Goal: Task Accomplishment & Management: Use online tool/utility

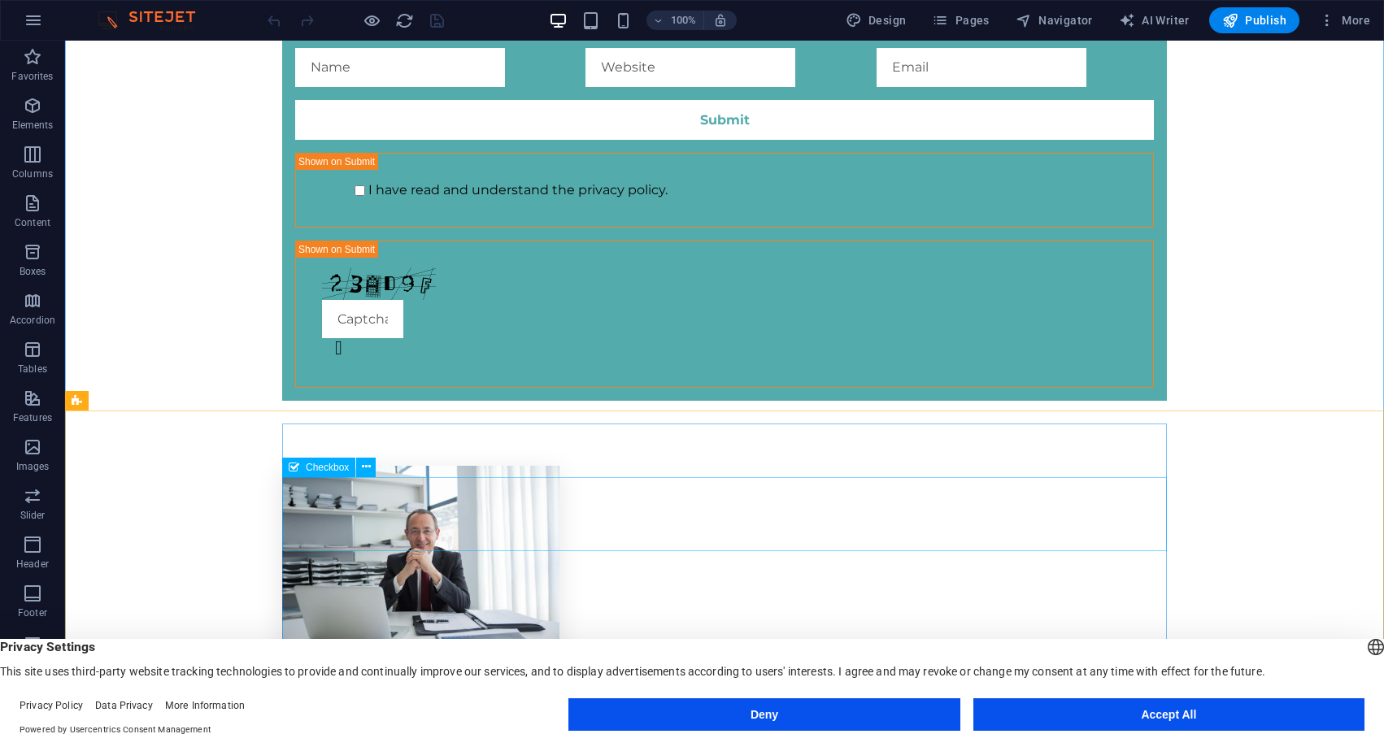
scroll to position [4501, 0]
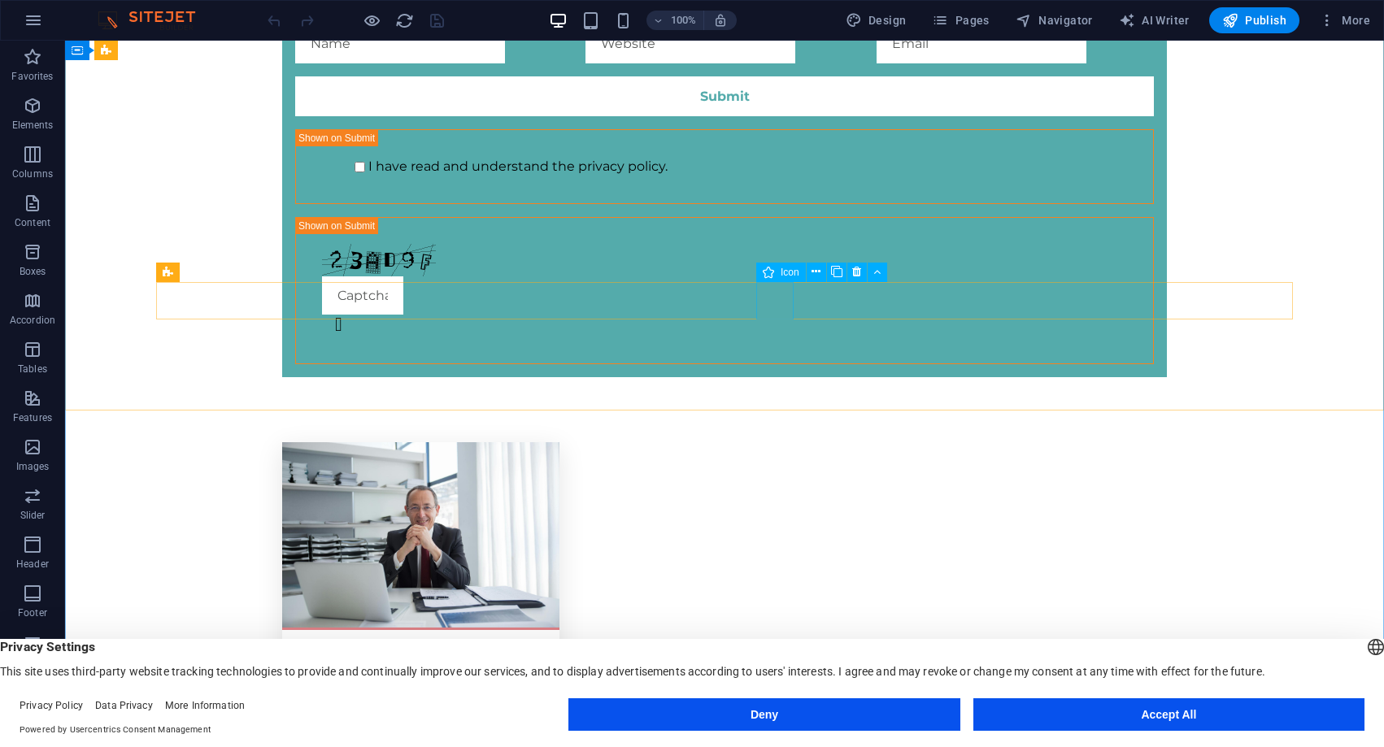
select select "xMidYMid"
select select "px"
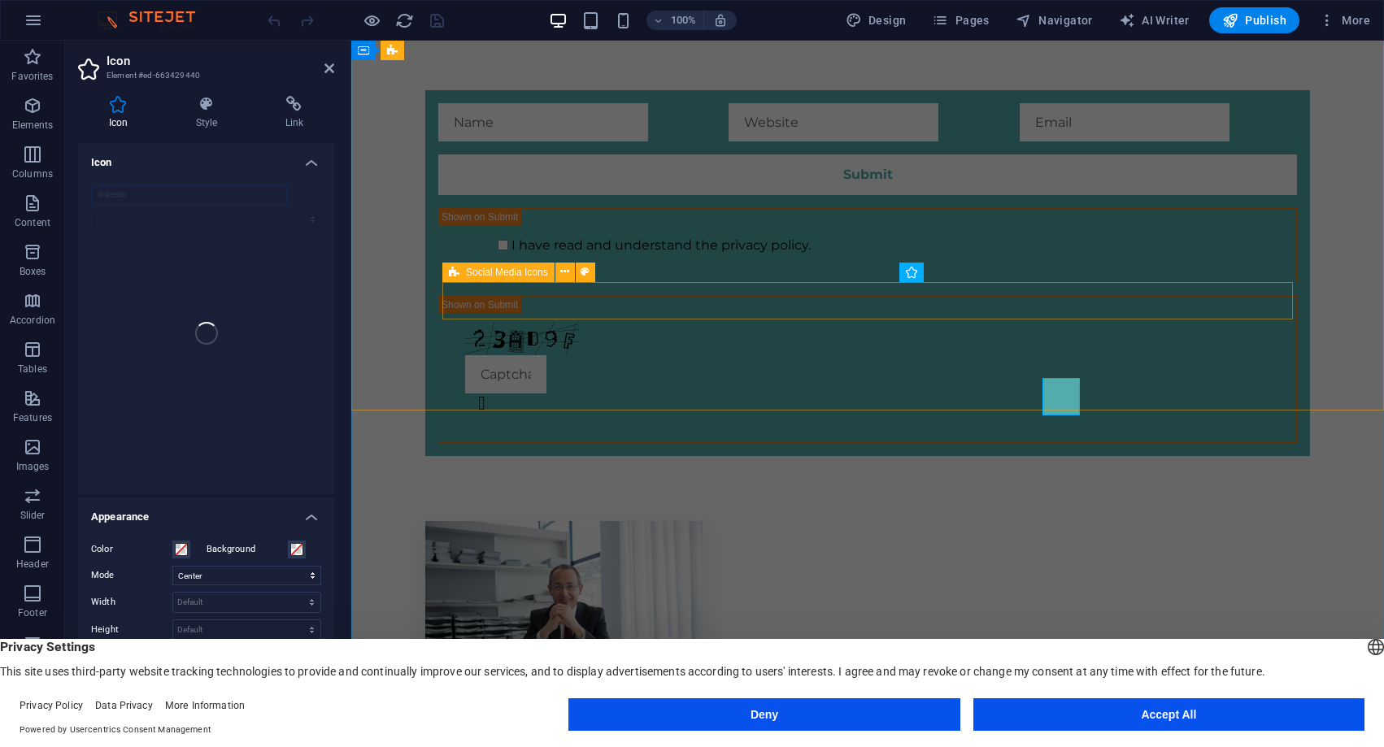
scroll to position [4404, 0]
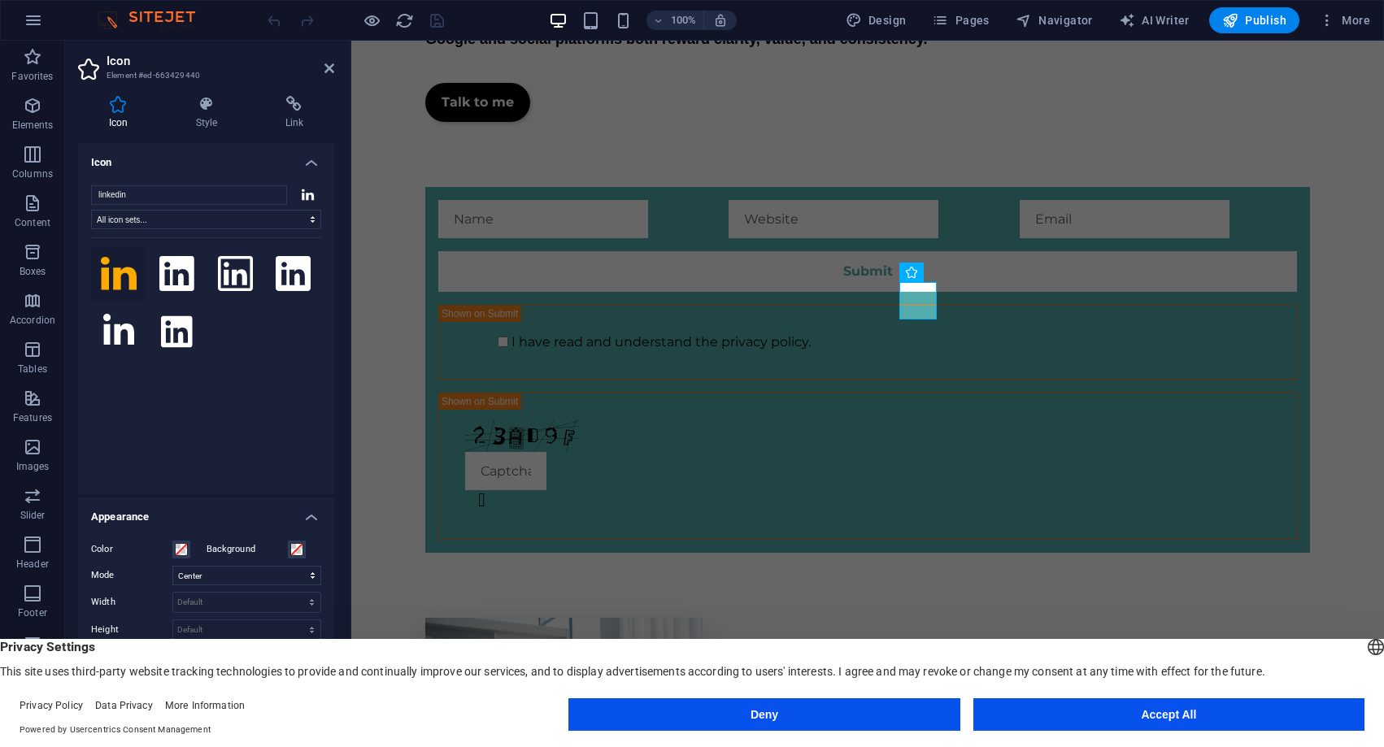
click at [1024, 729] on button "Accept All" at bounding box center [1168, 714] width 391 height 33
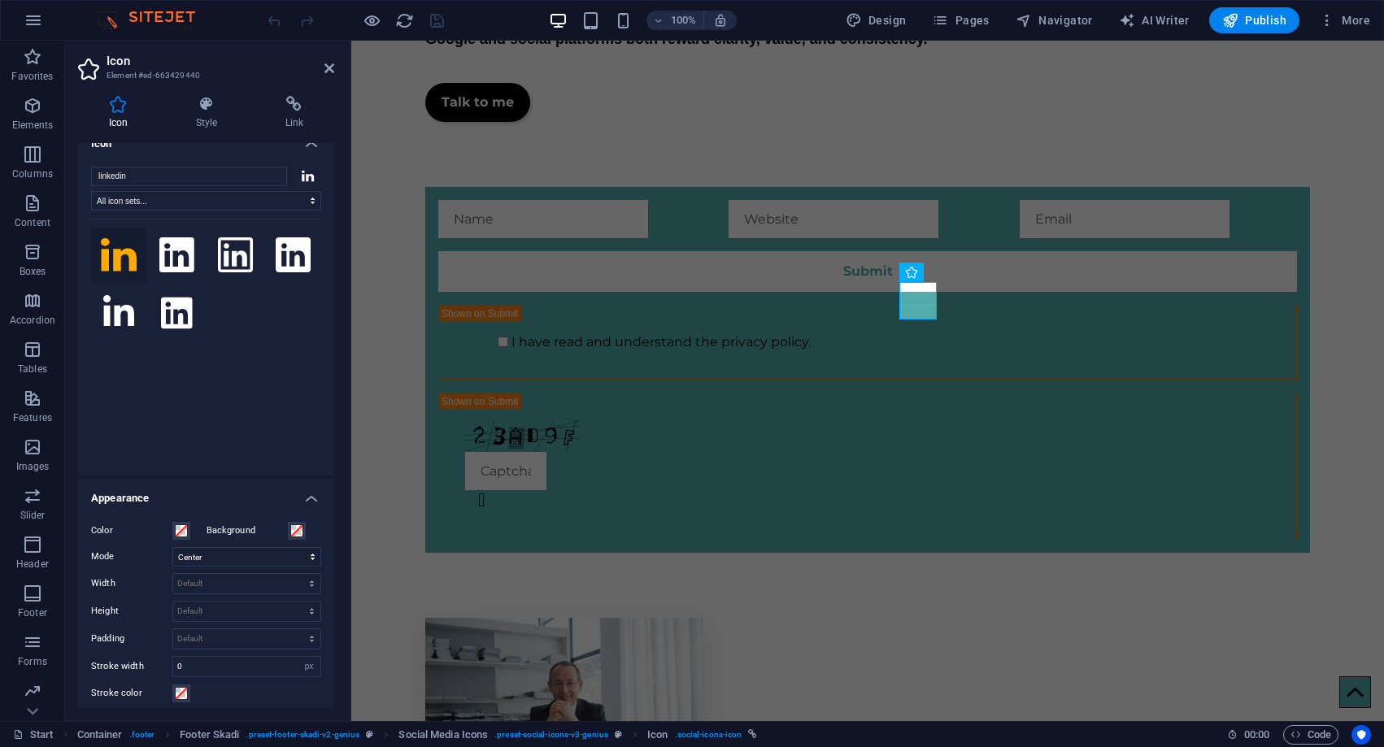
scroll to position [0, 0]
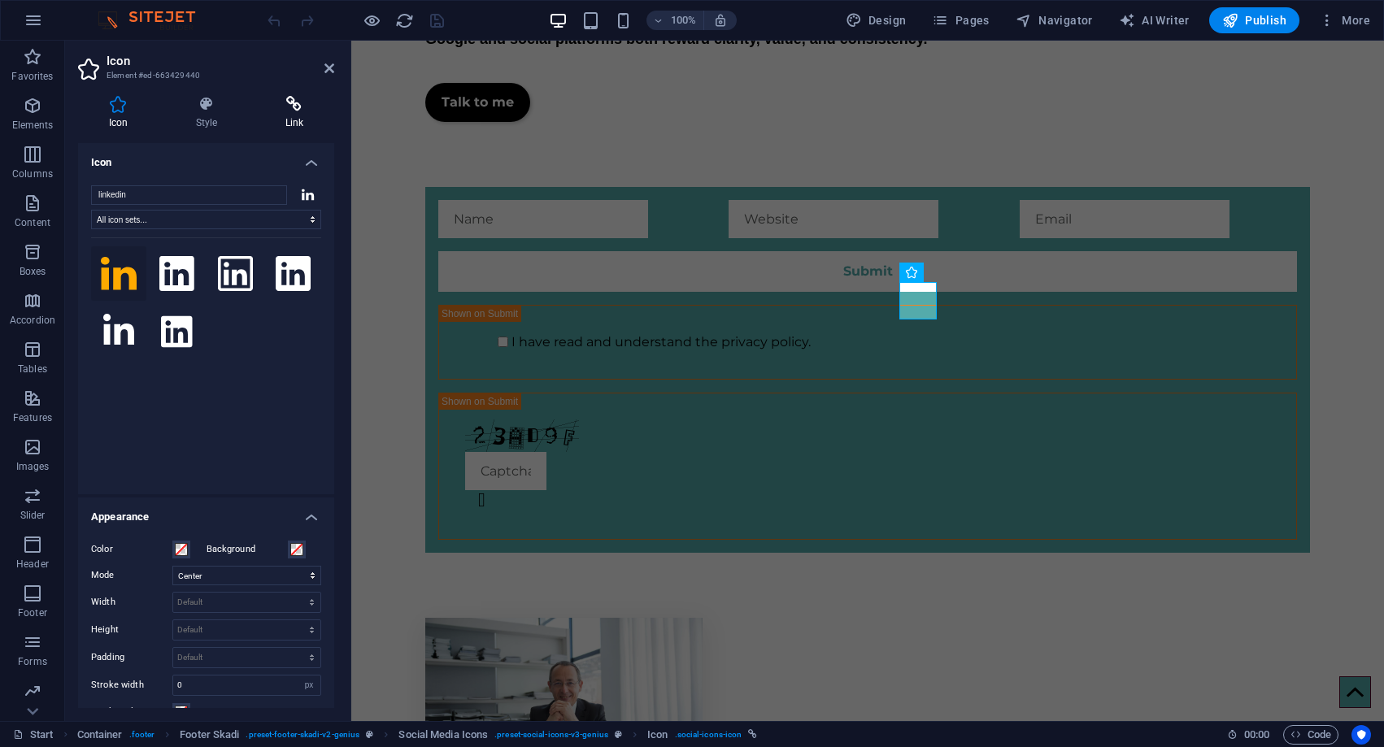
click at [284, 122] on h4 "Link" at bounding box center [295, 113] width 80 height 34
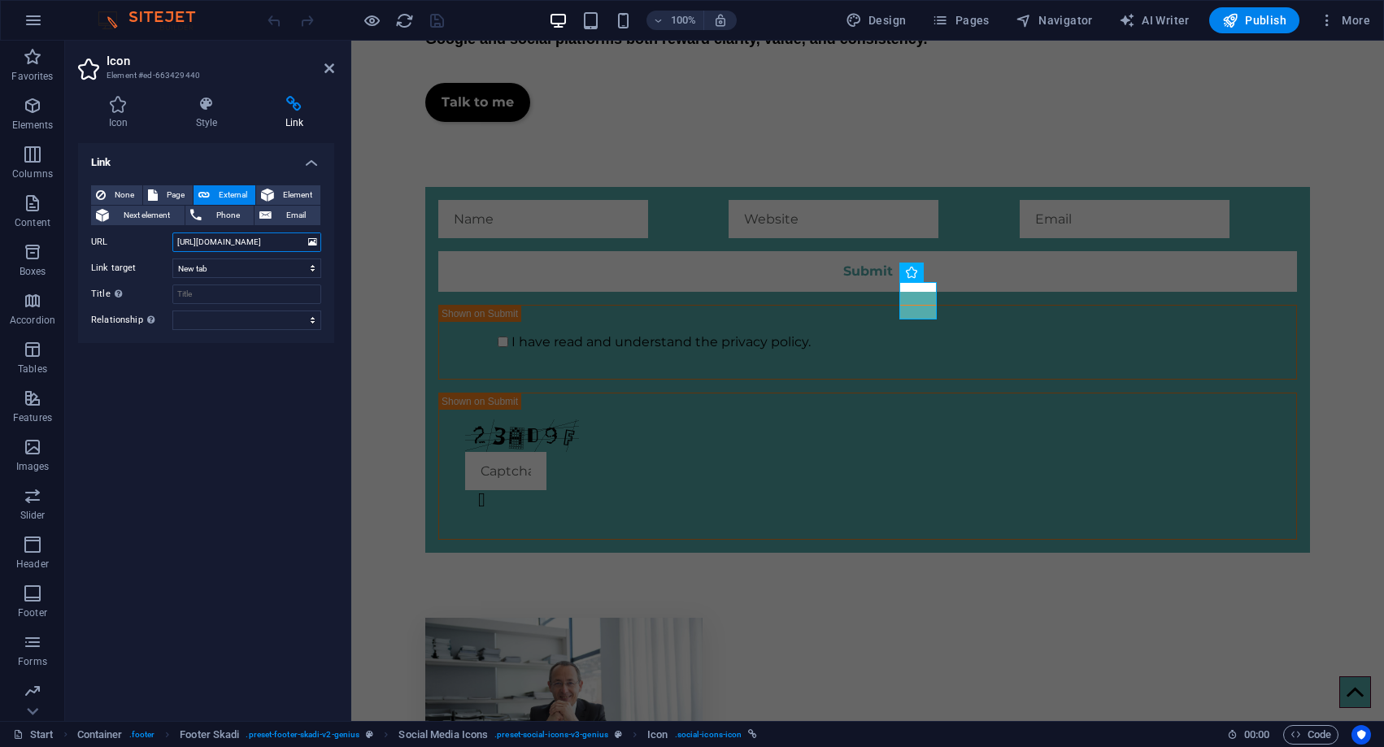
click at [281, 244] on input "https://www.linkedin.com/in/rosellesebastian/" at bounding box center [246, 243] width 149 height 20
click at [278, 246] on input "https://www.linkedin.com/in/rosellesebastian/" at bounding box center [246, 243] width 149 height 20
click at [326, 69] on icon at bounding box center [329, 68] width 10 height 13
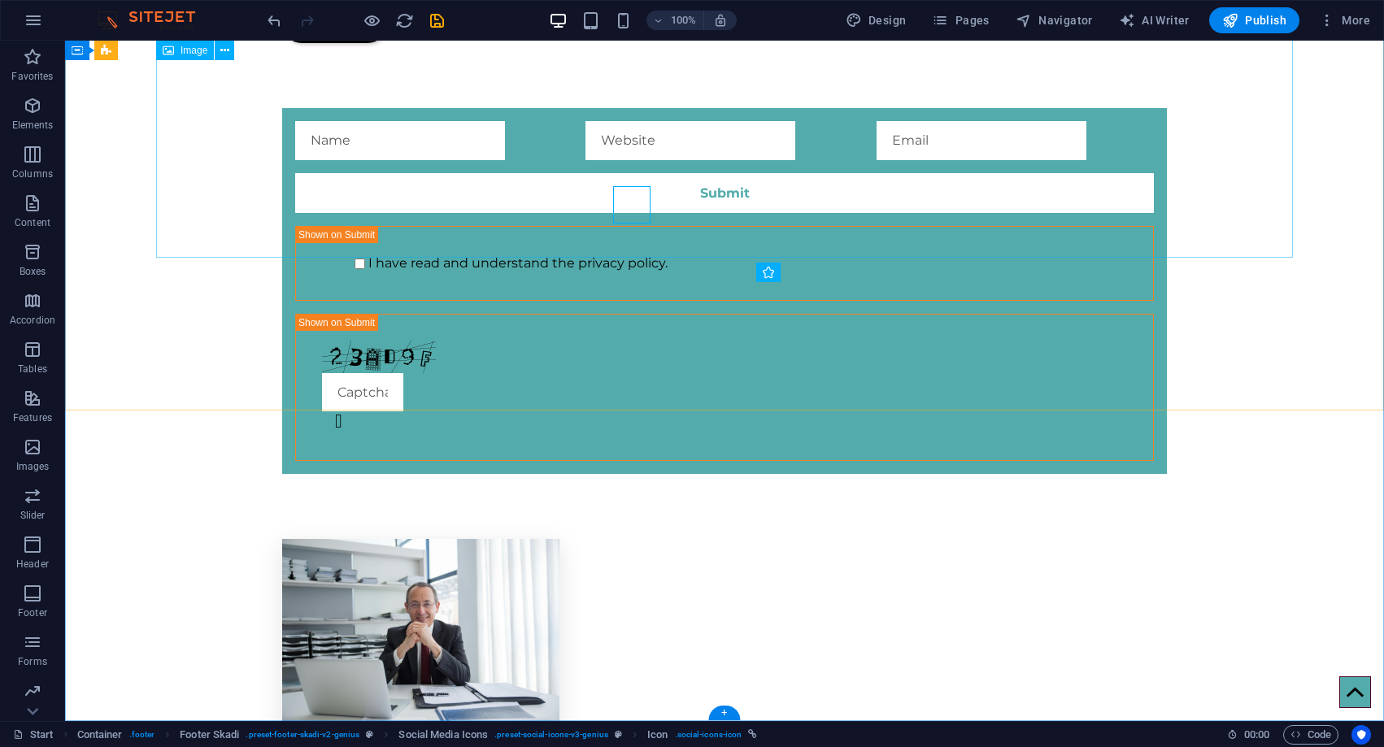
scroll to position [4501, 0]
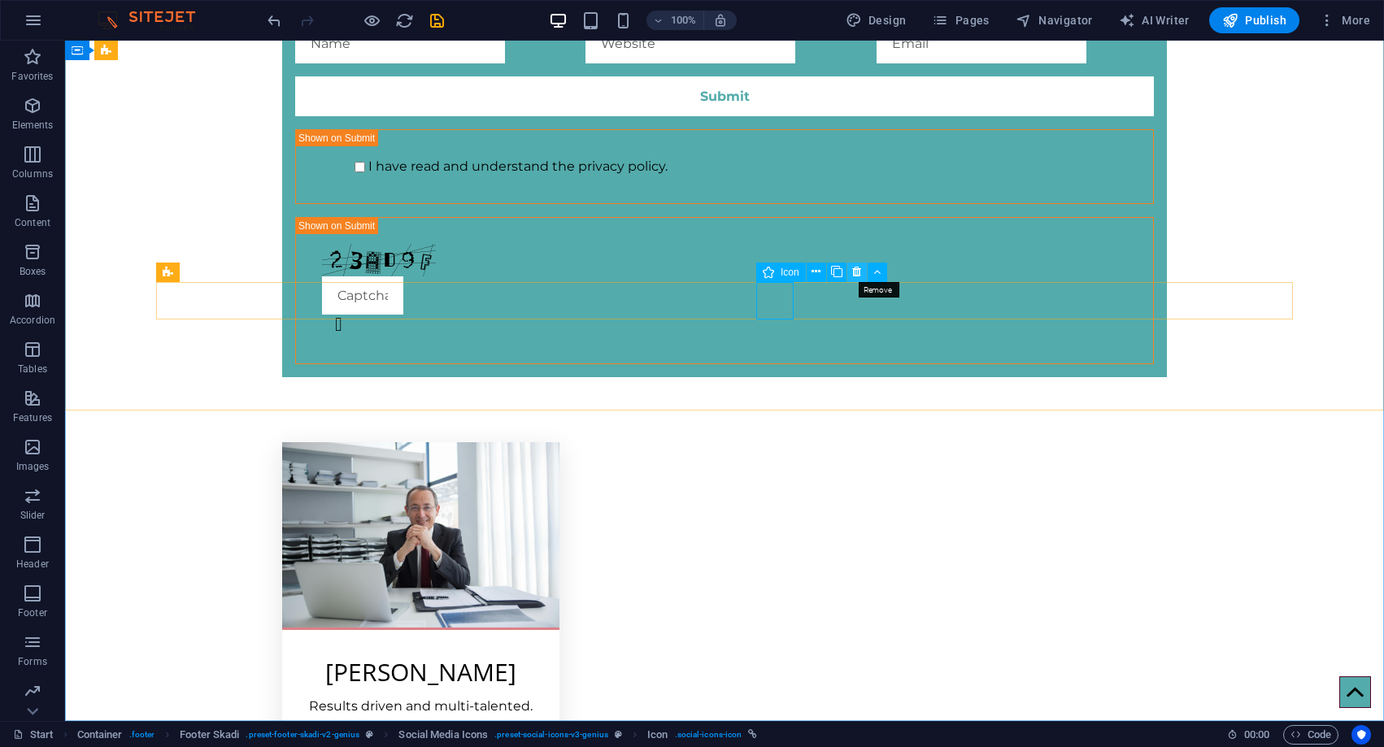
click at [856, 272] on icon at bounding box center [856, 271] width 9 height 17
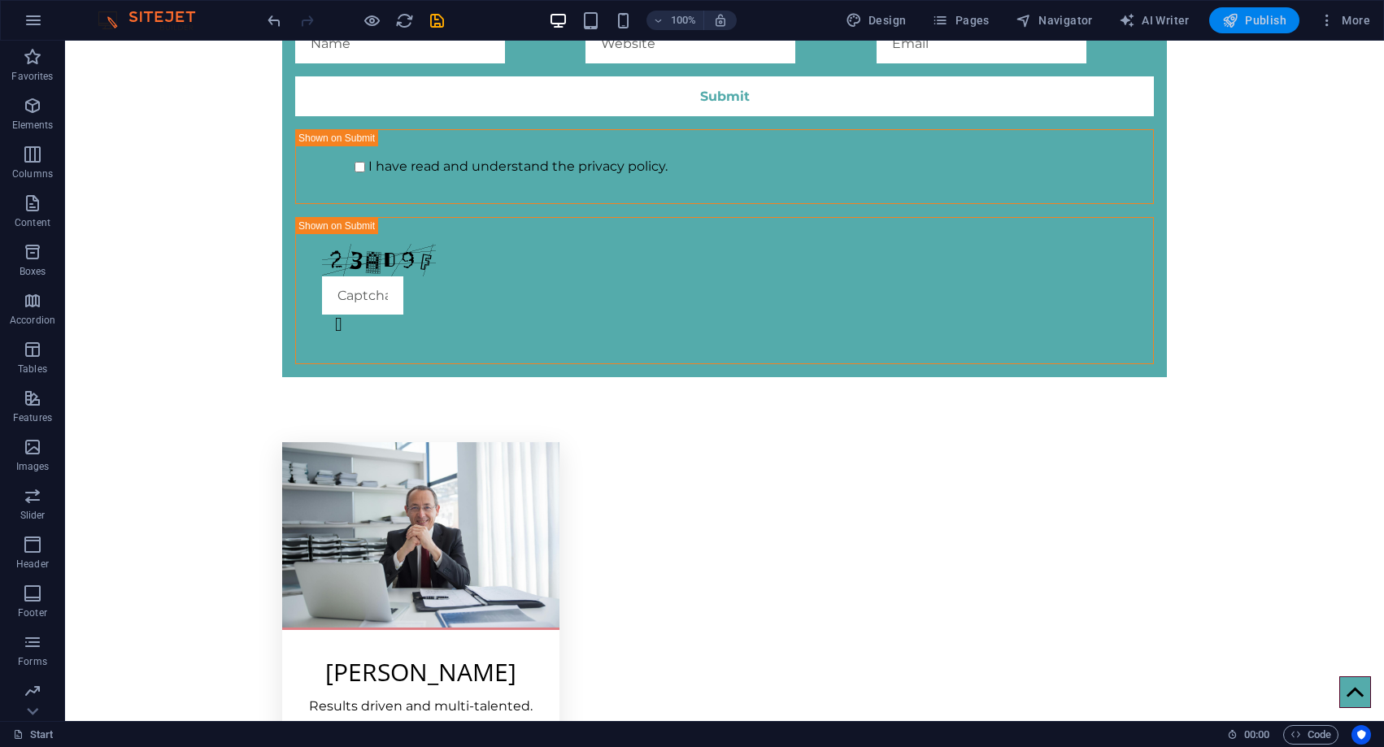
click at [1262, 22] on span "Publish" at bounding box center [1254, 20] width 64 height 16
checkbox input "false"
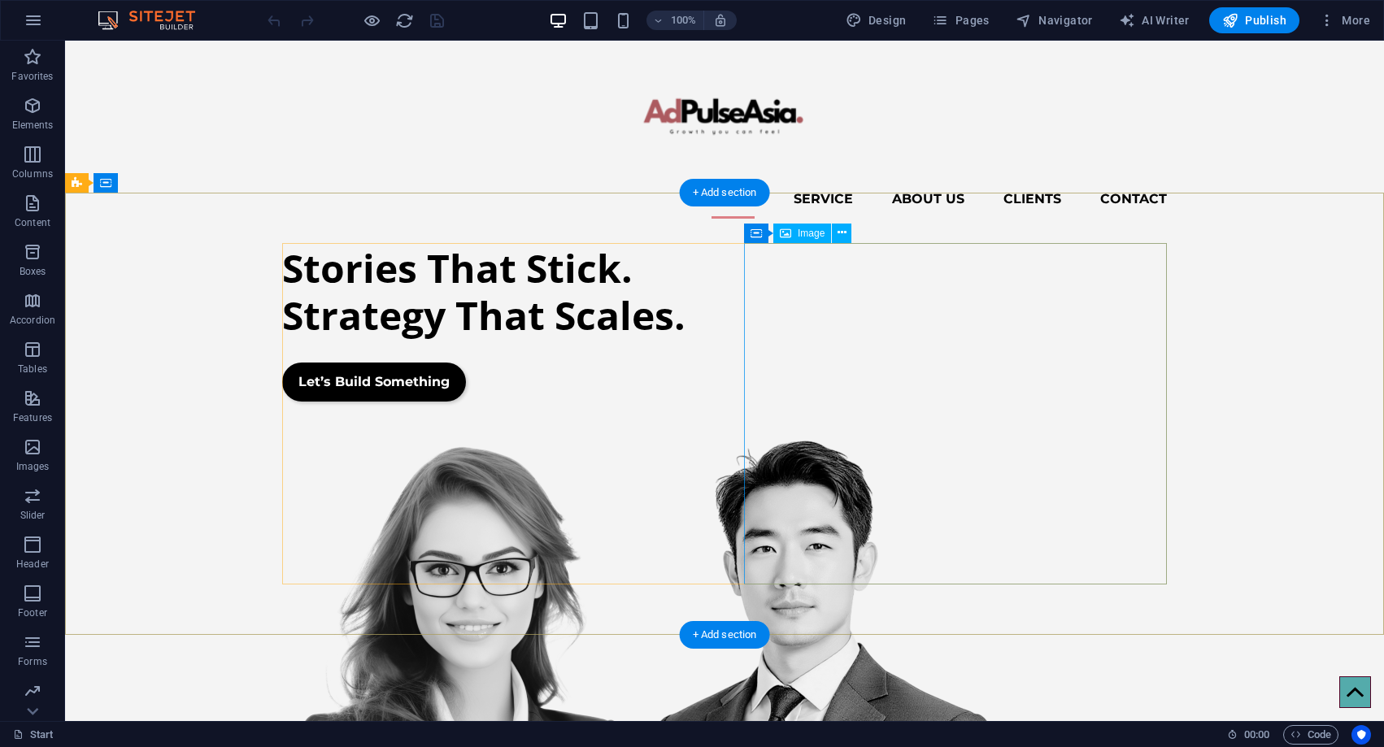
click at [705, 434] on figure at bounding box center [493, 736] width 423 height 605
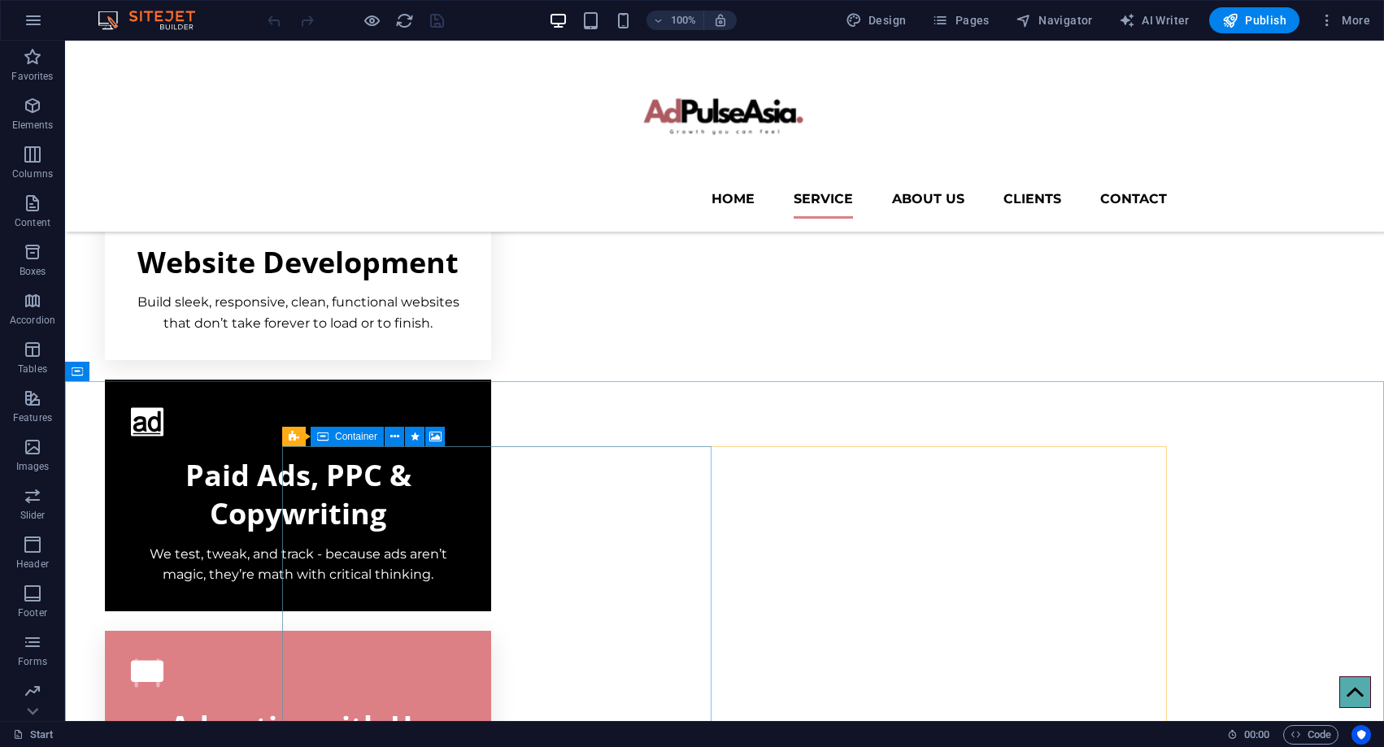
scroll to position [1266, 0]
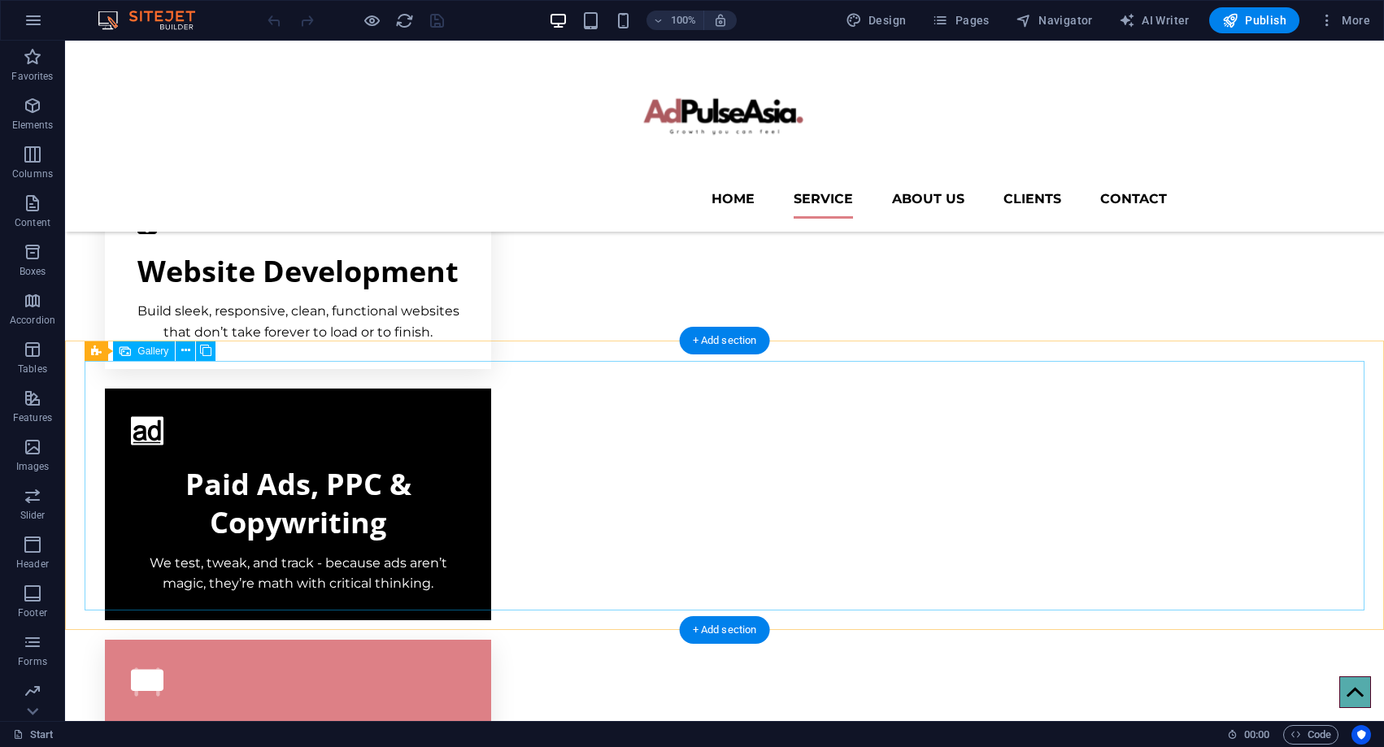
select select "3"
select select "px"
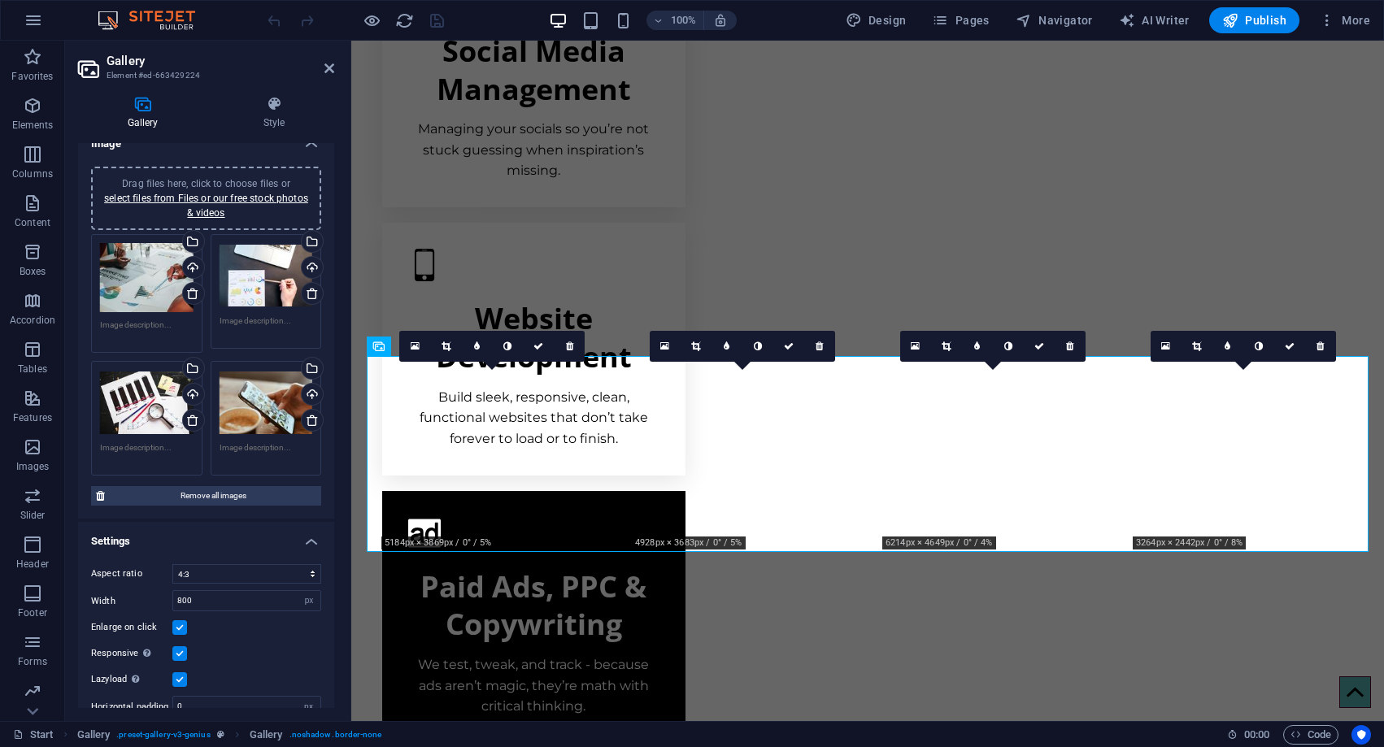
scroll to position [0, 0]
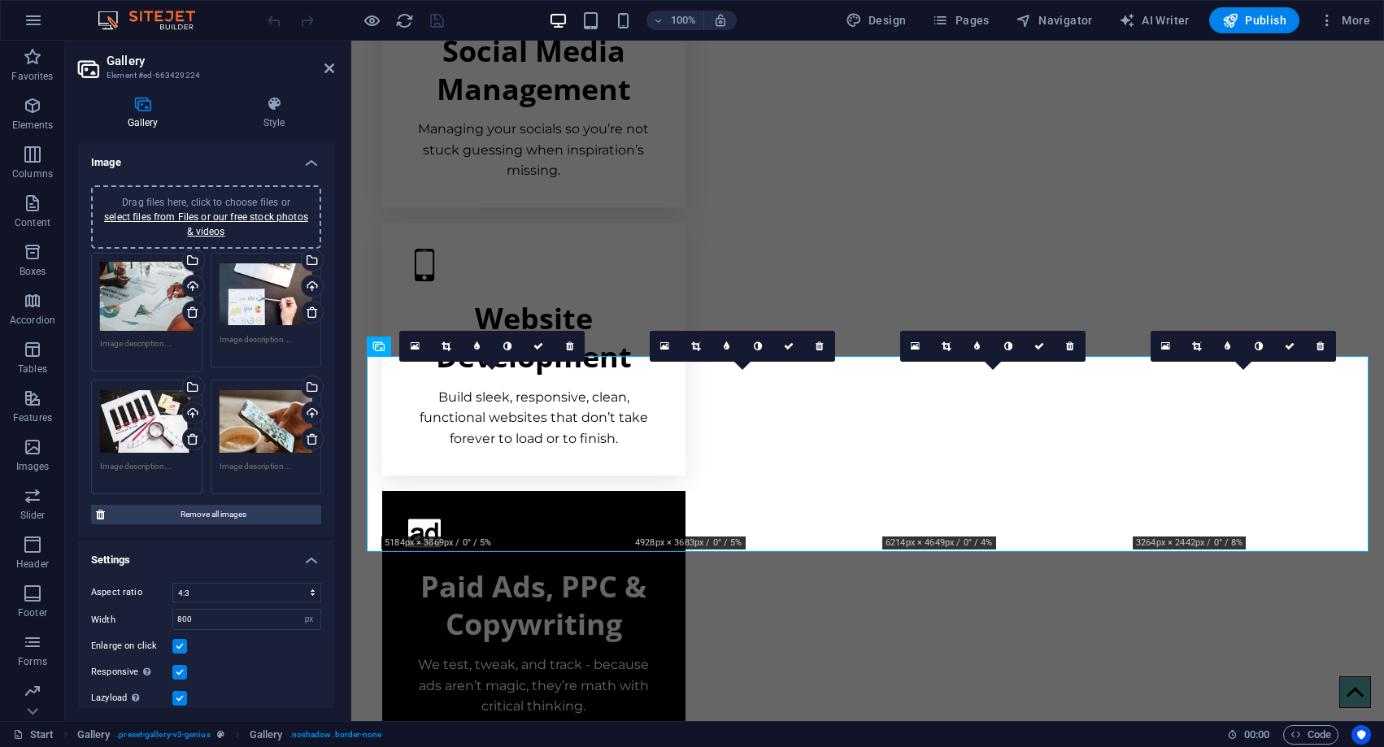
click at [158, 316] on div "Drag files here, click to choose files or select files from Files or our free s…" at bounding box center [206, 374] width 238 height 250
click at [158, 316] on div "Drag files here, click to choose files or select files from Files or our free s…" at bounding box center [147, 297] width 94 height 70
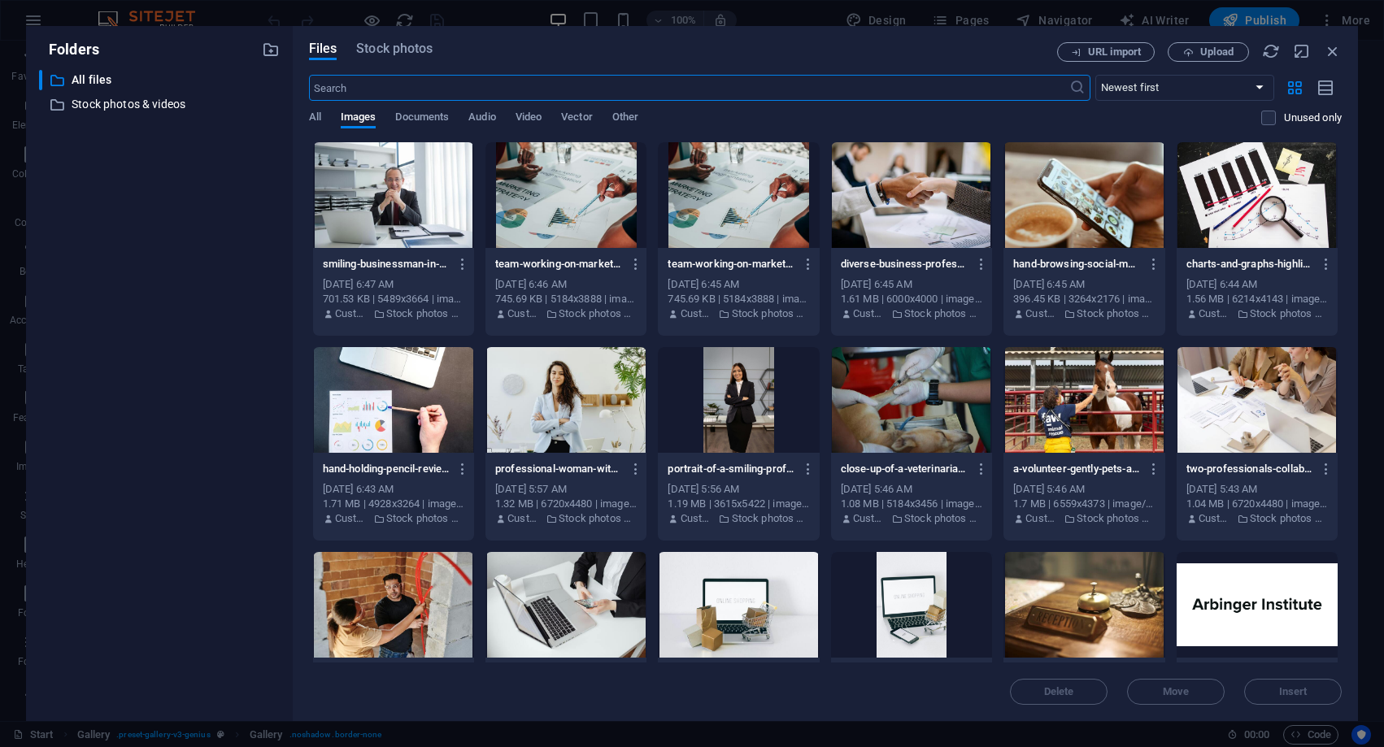
scroll to position [1509, 0]
click at [1329, 52] on icon "button" at bounding box center [1333, 51] width 18 height 18
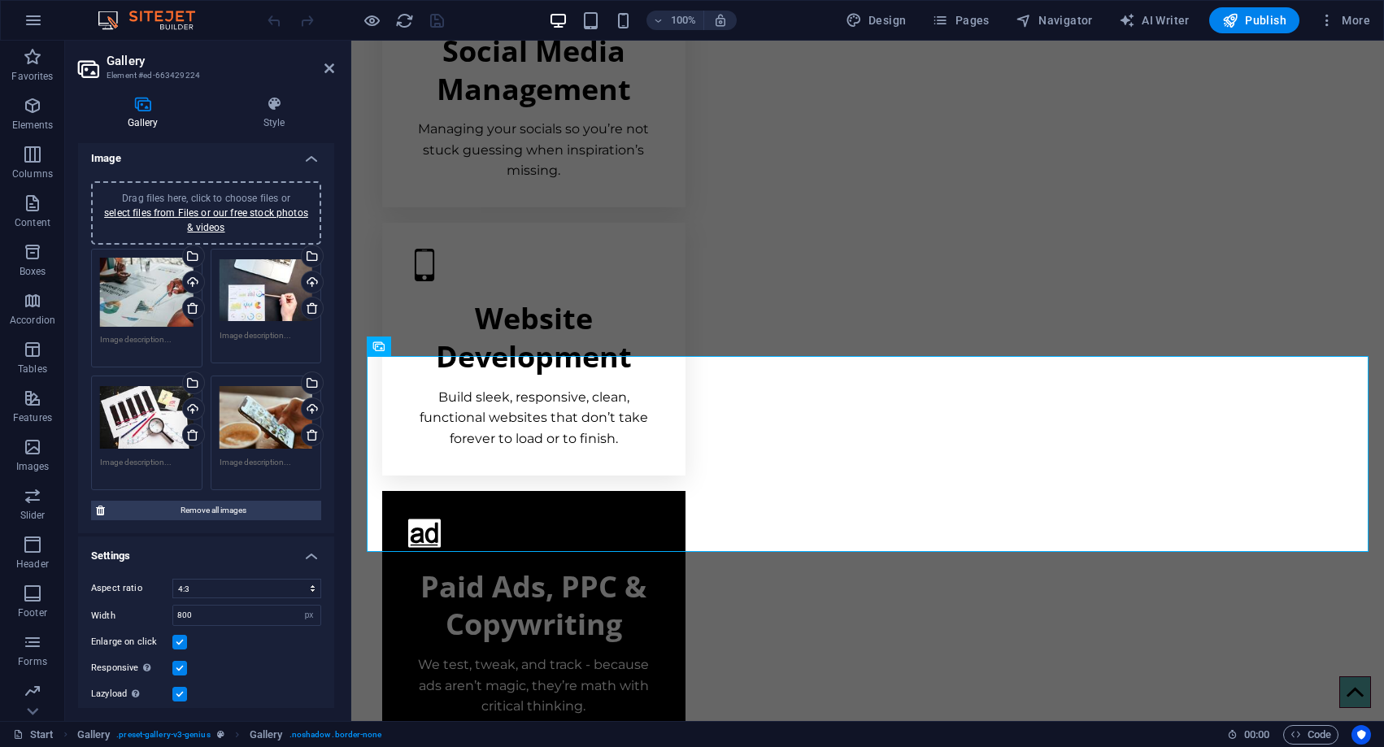
scroll to position [0, 0]
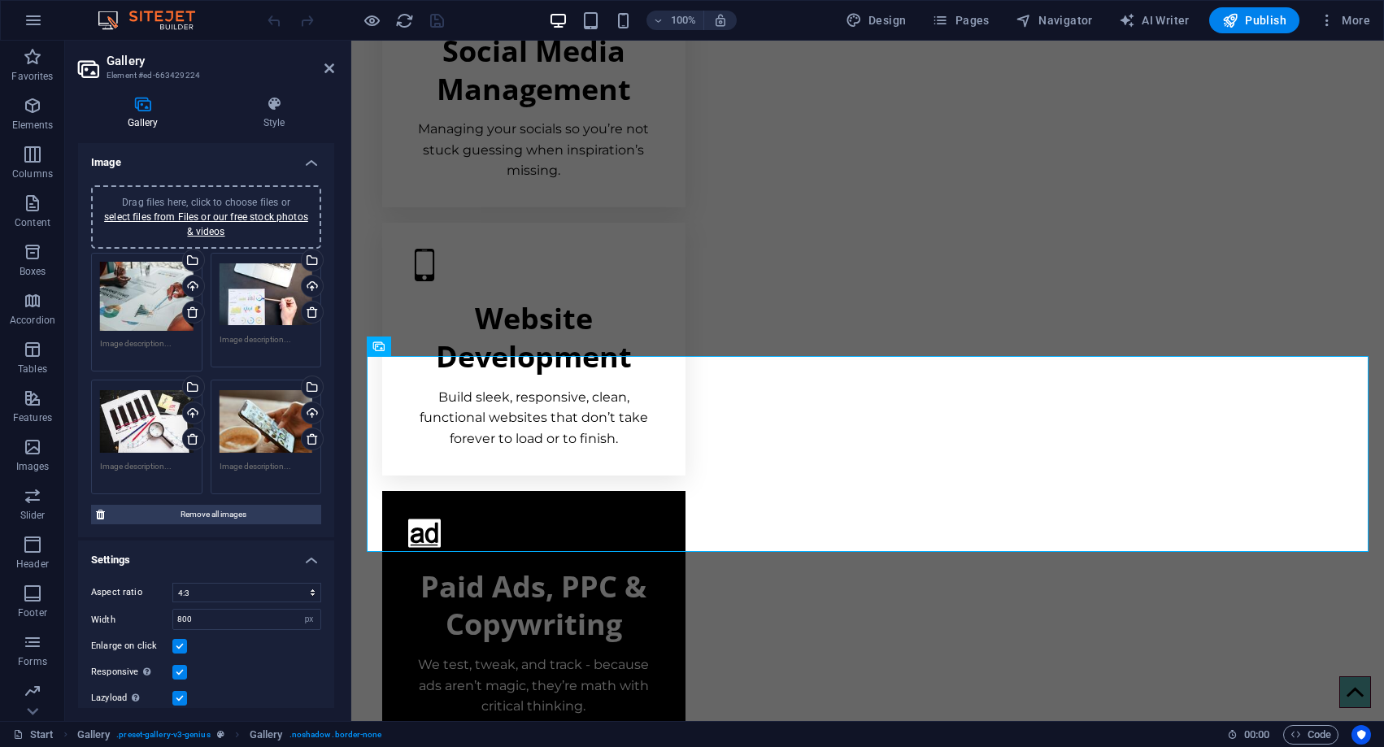
click at [275, 131] on div "Gallery Style Image Drag files here, click to choose files or select files from…" at bounding box center [206, 402] width 256 height 612
click at [276, 120] on h4 "Style" at bounding box center [274, 113] width 120 height 34
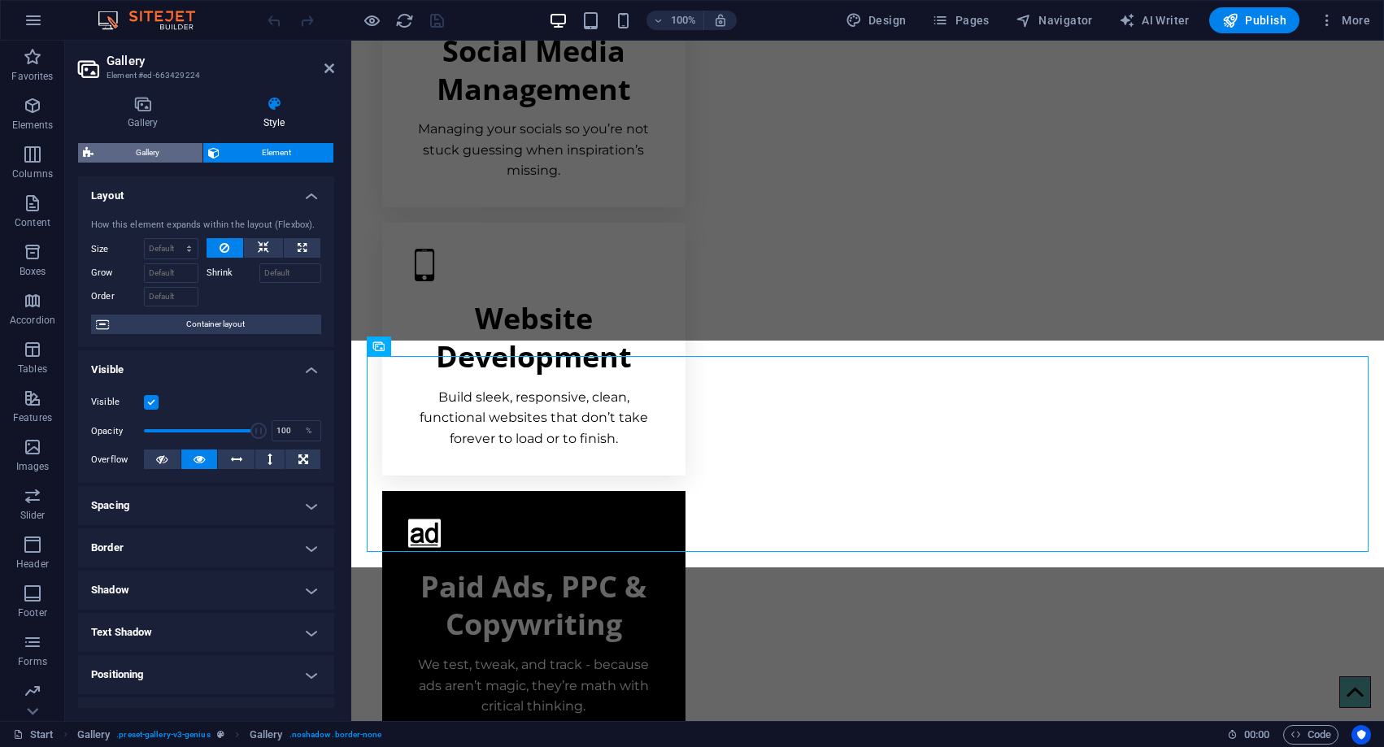
click at [189, 150] on span "Gallery" at bounding box center [147, 153] width 99 height 20
select select "vw"
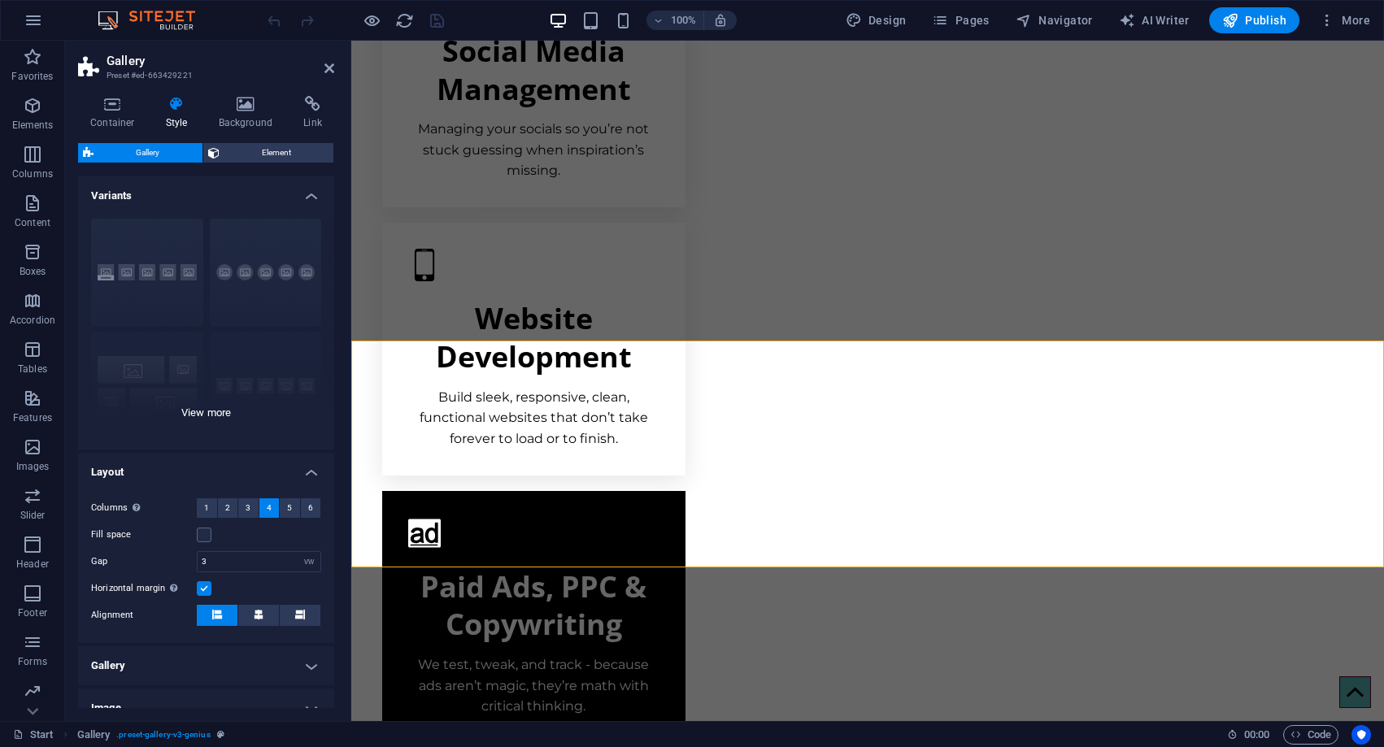
scroll to position [84, 0]
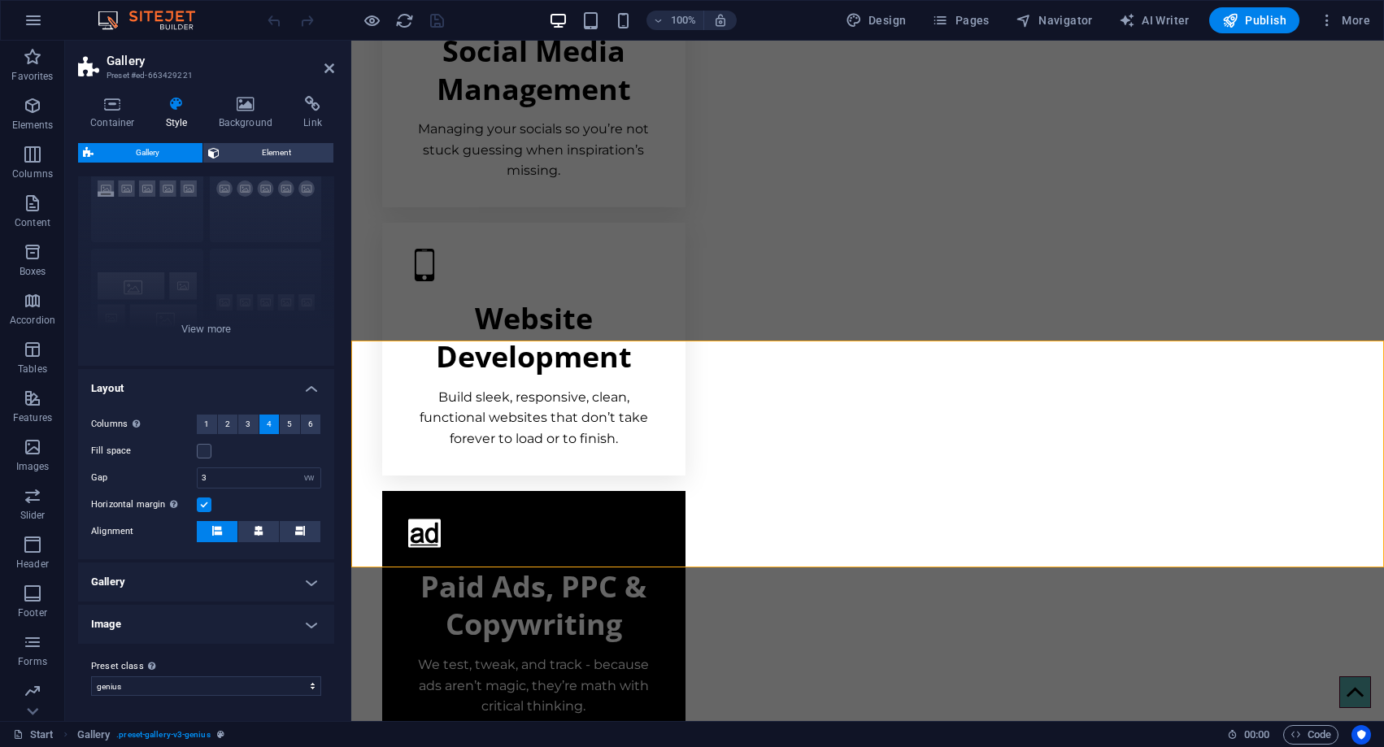
click at [244, 572] on h4 "Gallery" at bounding box center [206, 582] width 256 height 39
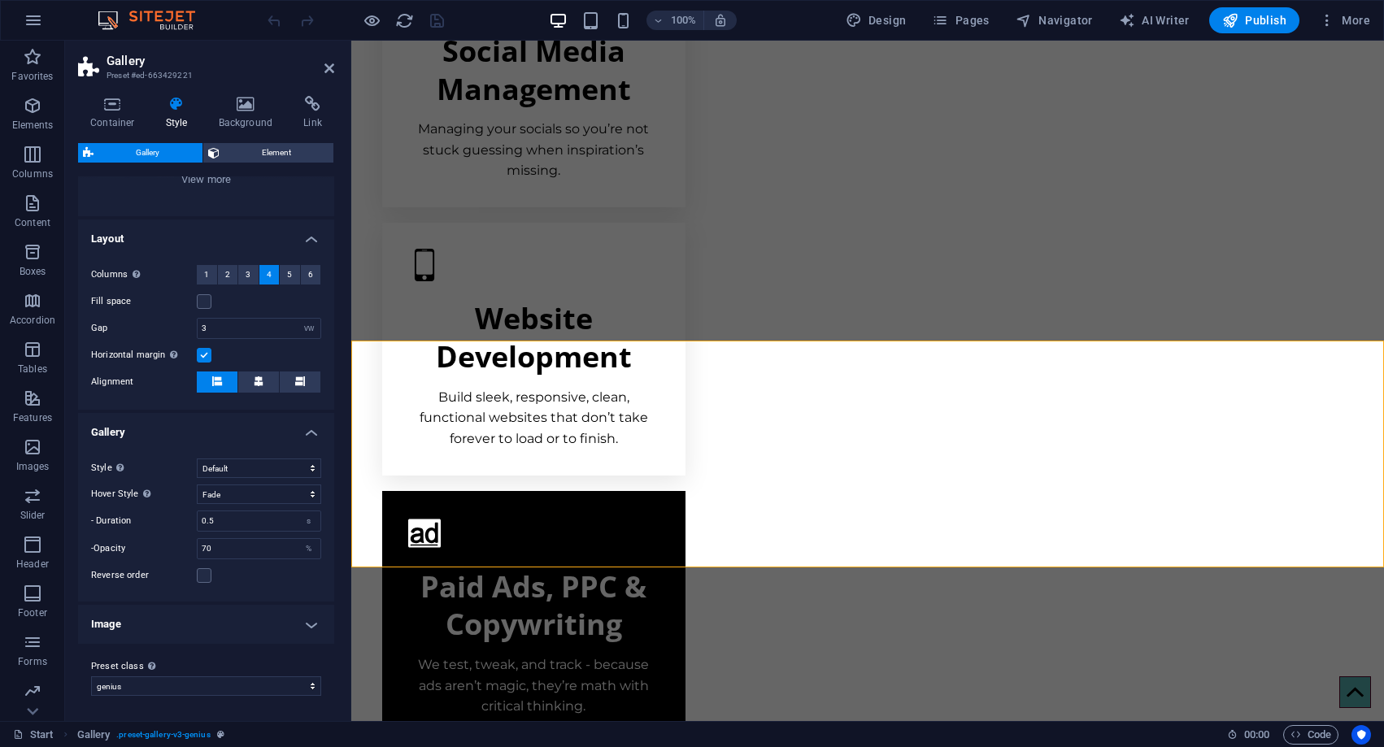
click at [248, 624] on h4 "Image" at bounding box center [206, 624] width 256 height 39
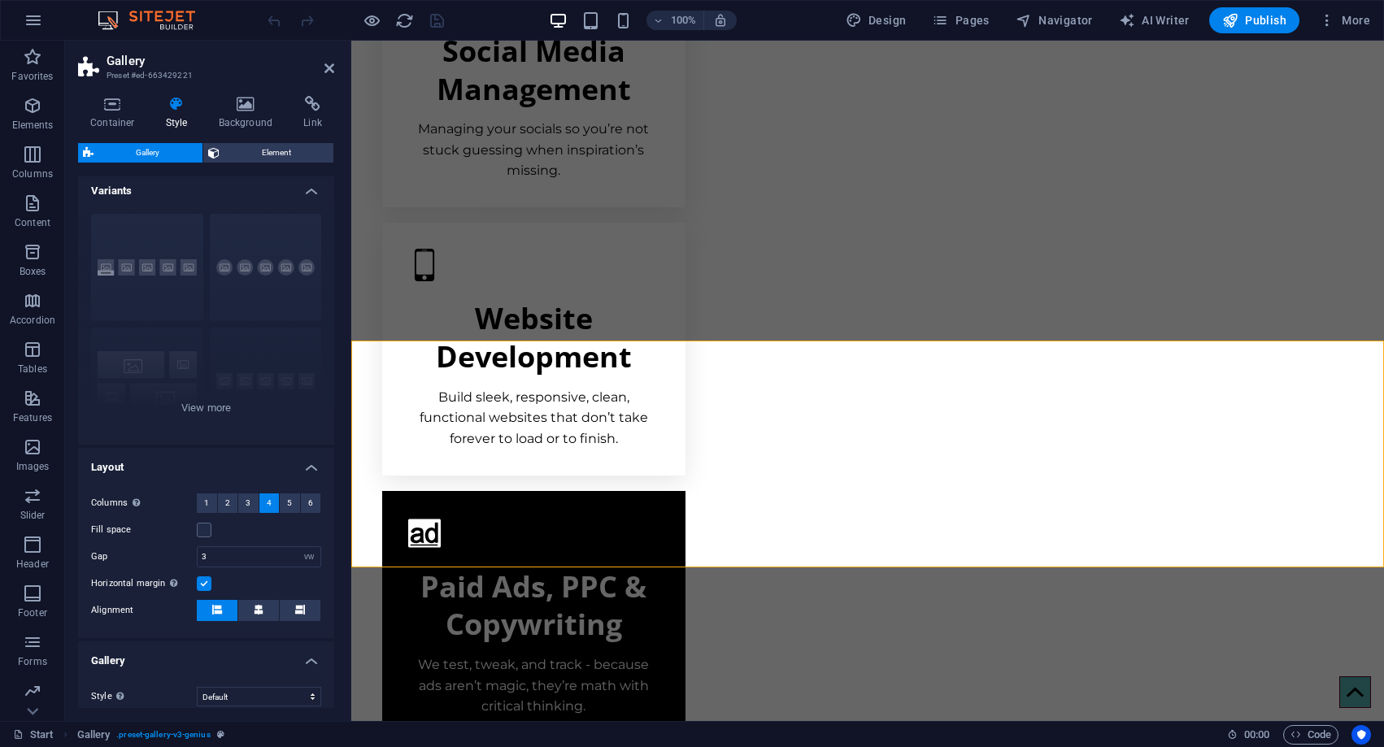
scroll to position [0, 0]
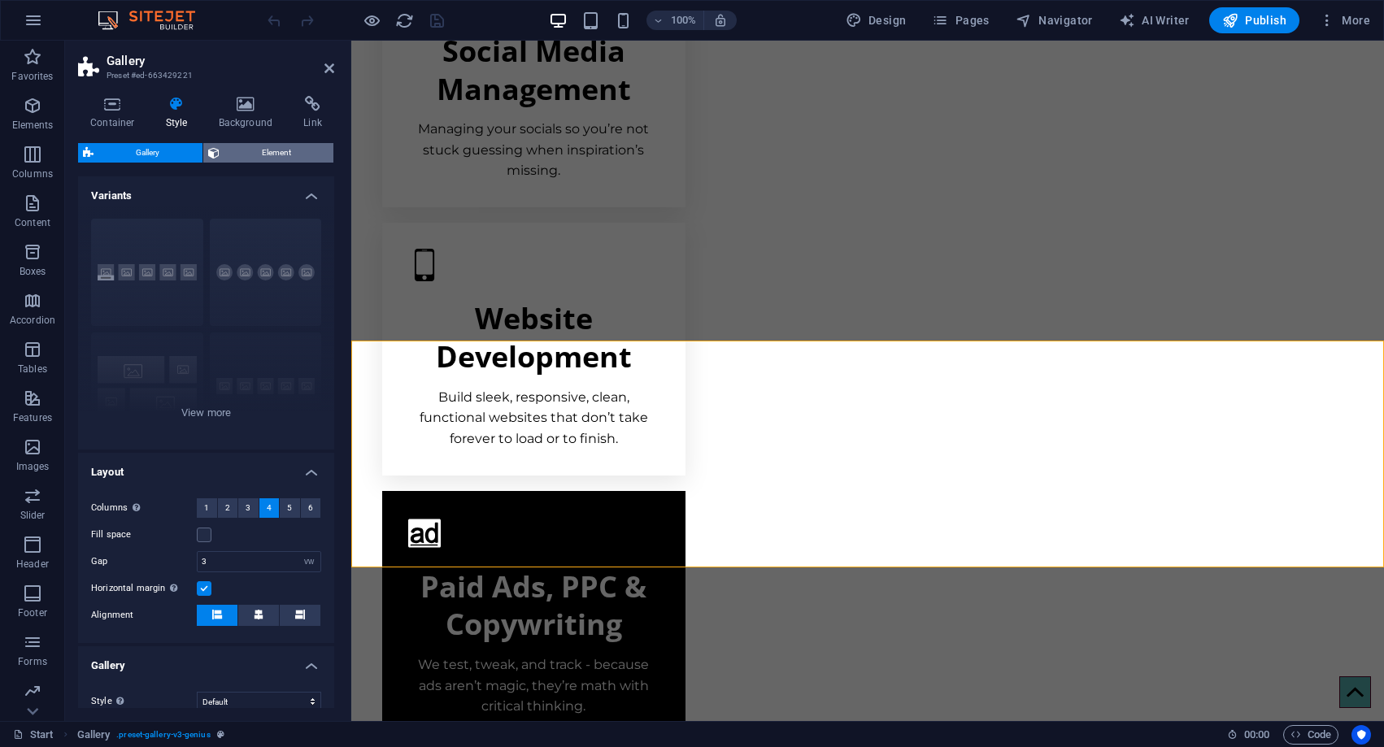
click at [283, 151] on span "Element" at bounding box center [276, 153] width 105 height 20
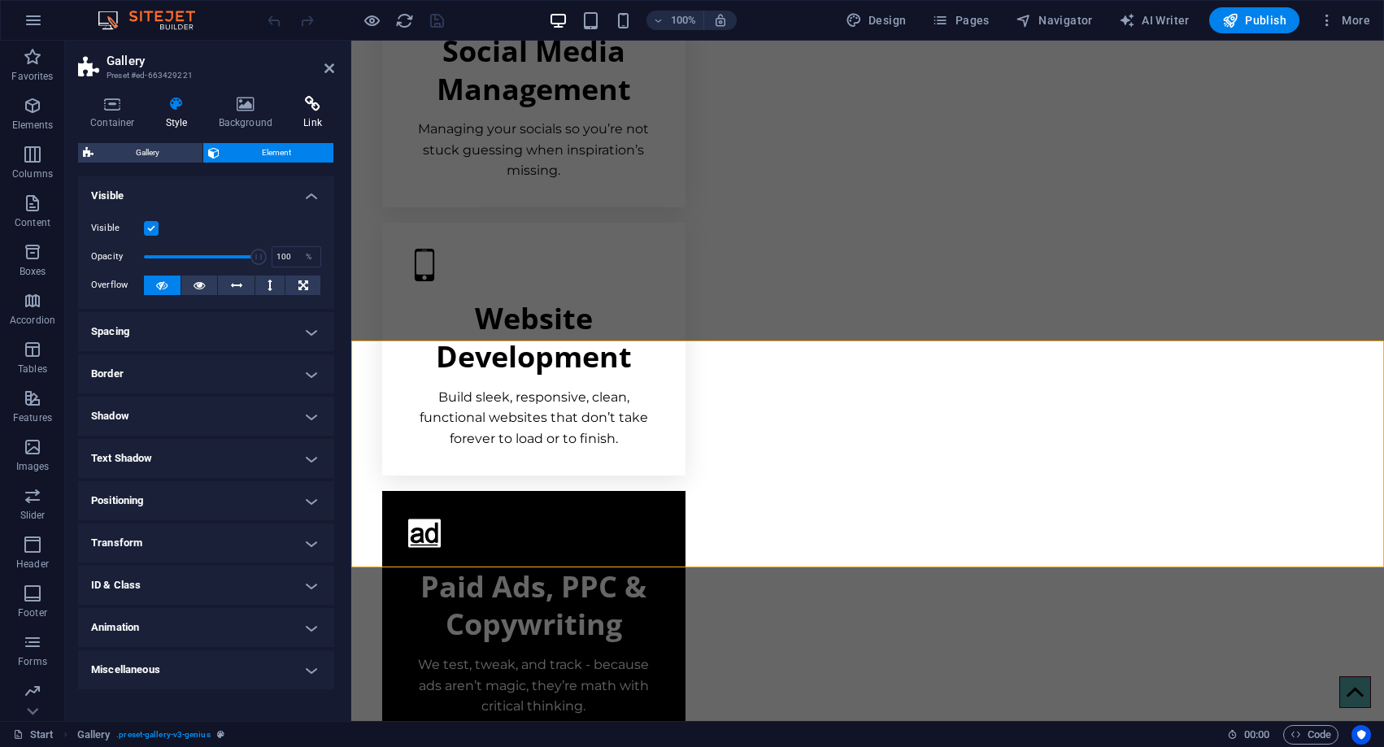
click at [324, 105] on icon at bounding box center [312, 104] width 43 height 16
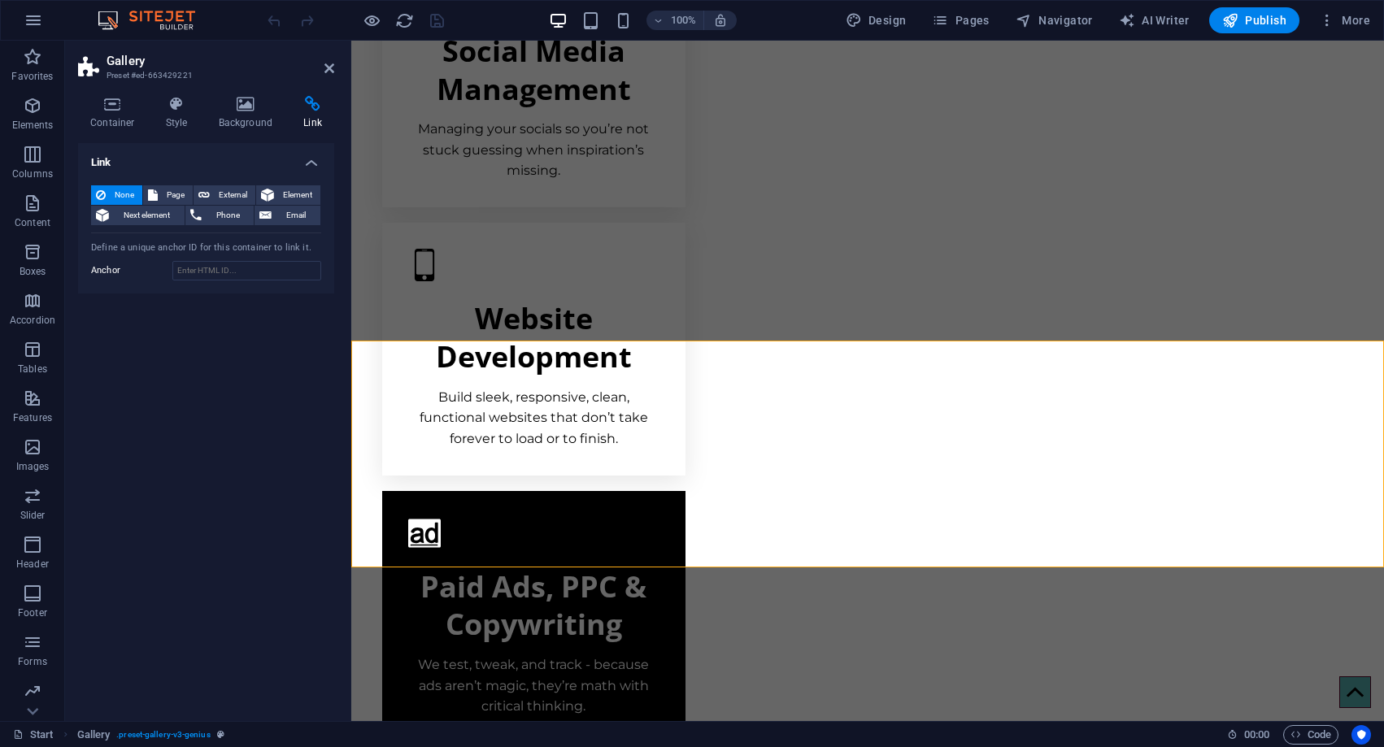
click at [124, 194] on span "None" at bounding box center [124, 195] width 27 height 20
click at [175, 275] on input "Anchor" at bounding box center [246, 271] width 149 height 20
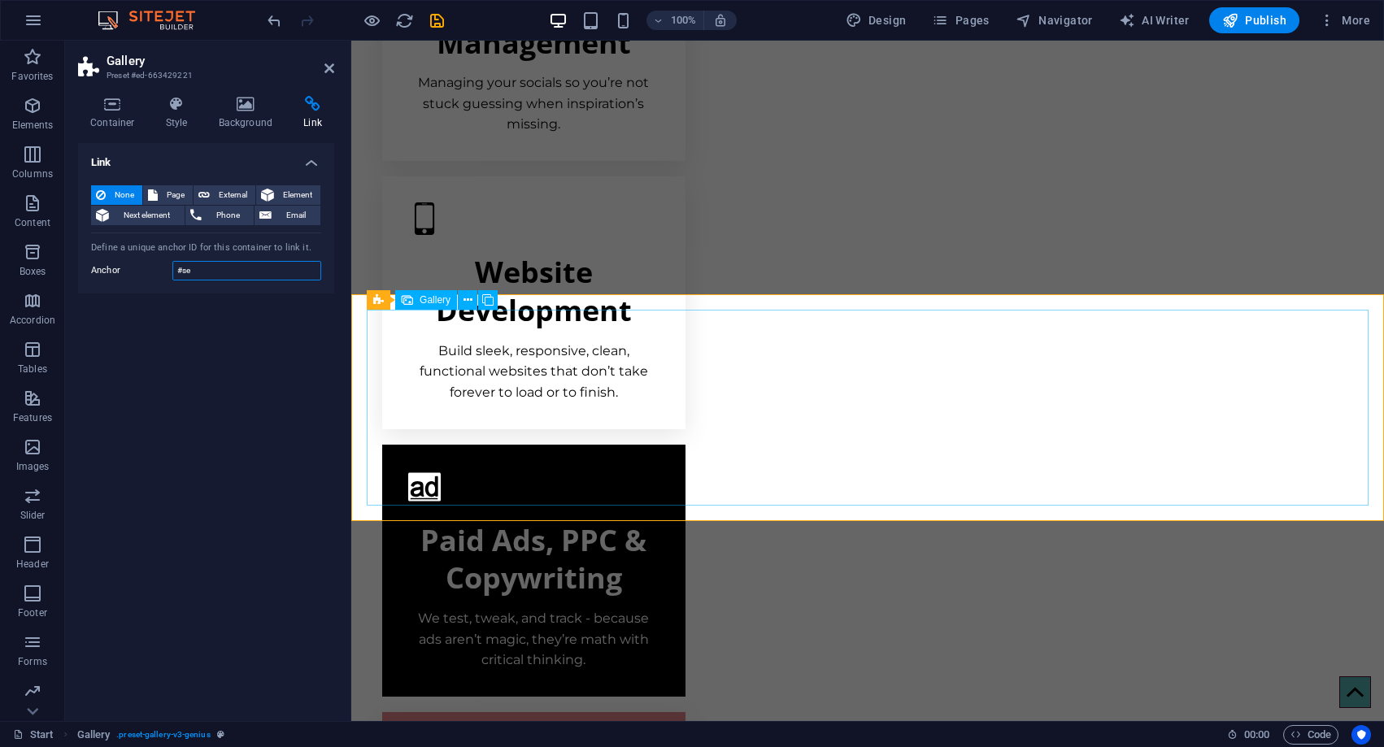
scroll to position [1334, 0]
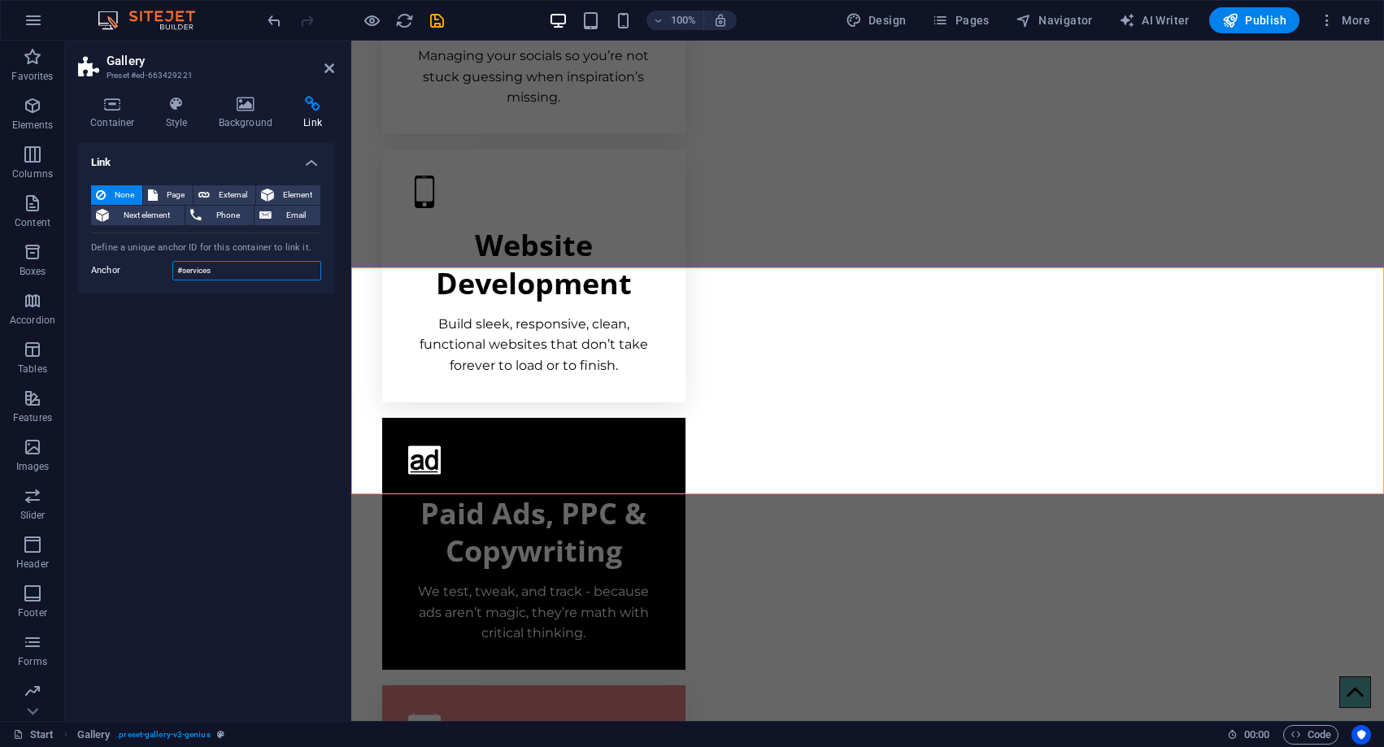
type input "#services"
click at [242, 327] on div "Link None Page External Element Next element Phone Email Page Start Subpage Leg…" at bounding box center [206, 425] width 256 height 565
click at [194, 107] on icon at bounding box center [177, 104] width 46 height 16
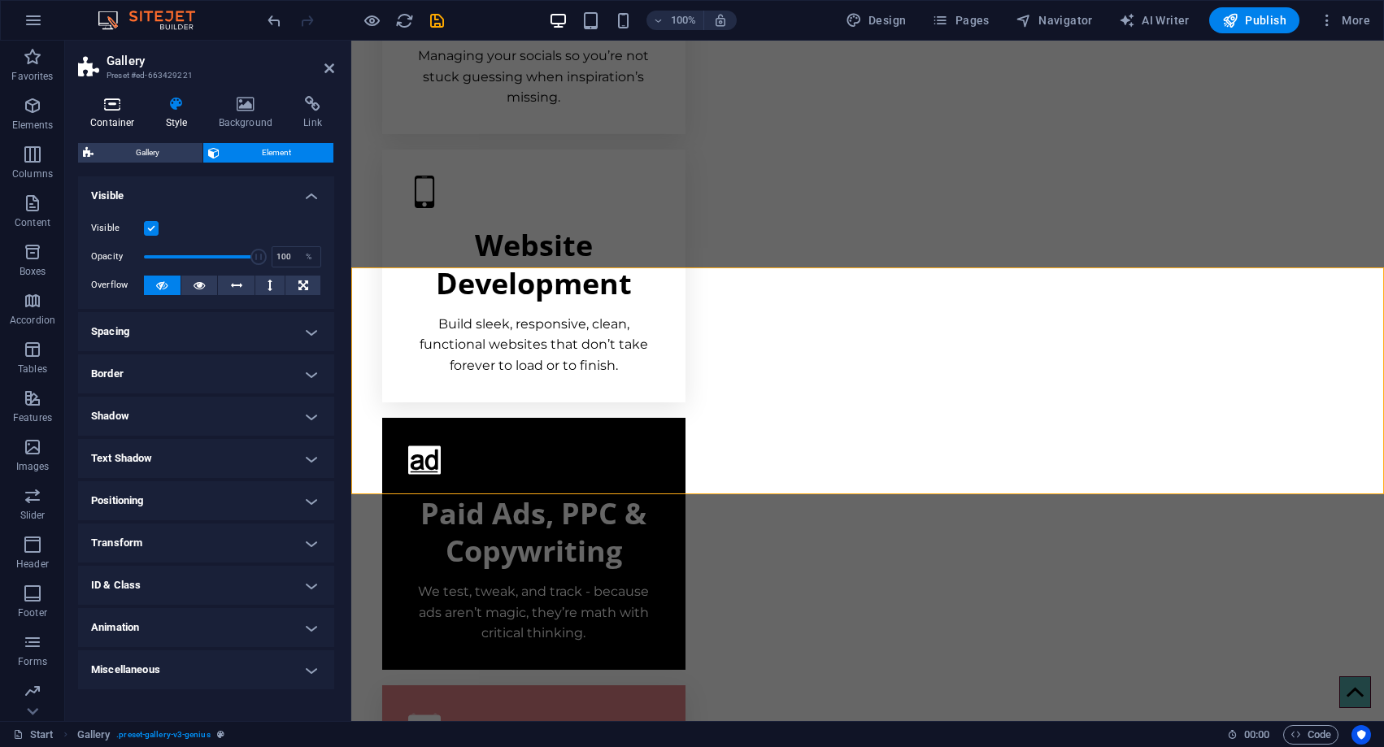
click at [121, 108] on icon at bounding box center [112, 104] width 69 height 16
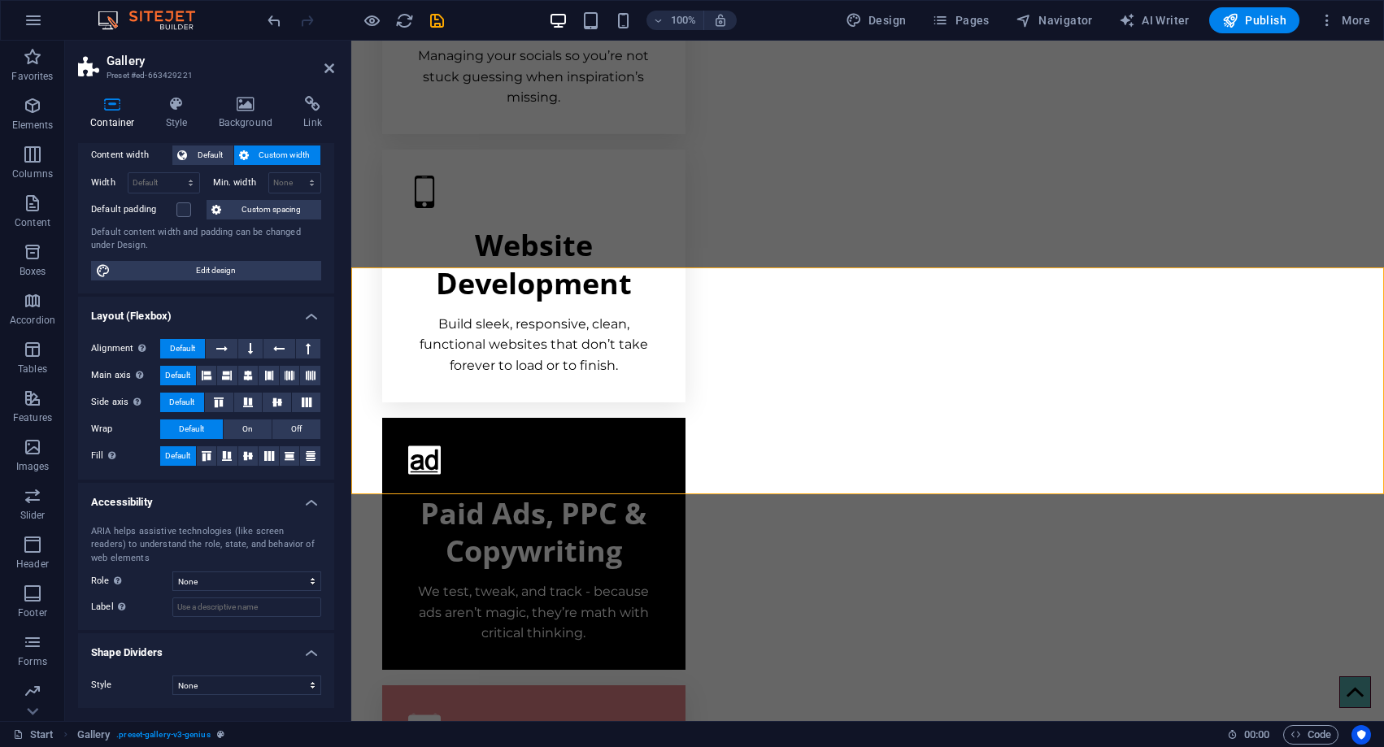
scroll to position [0, 0]
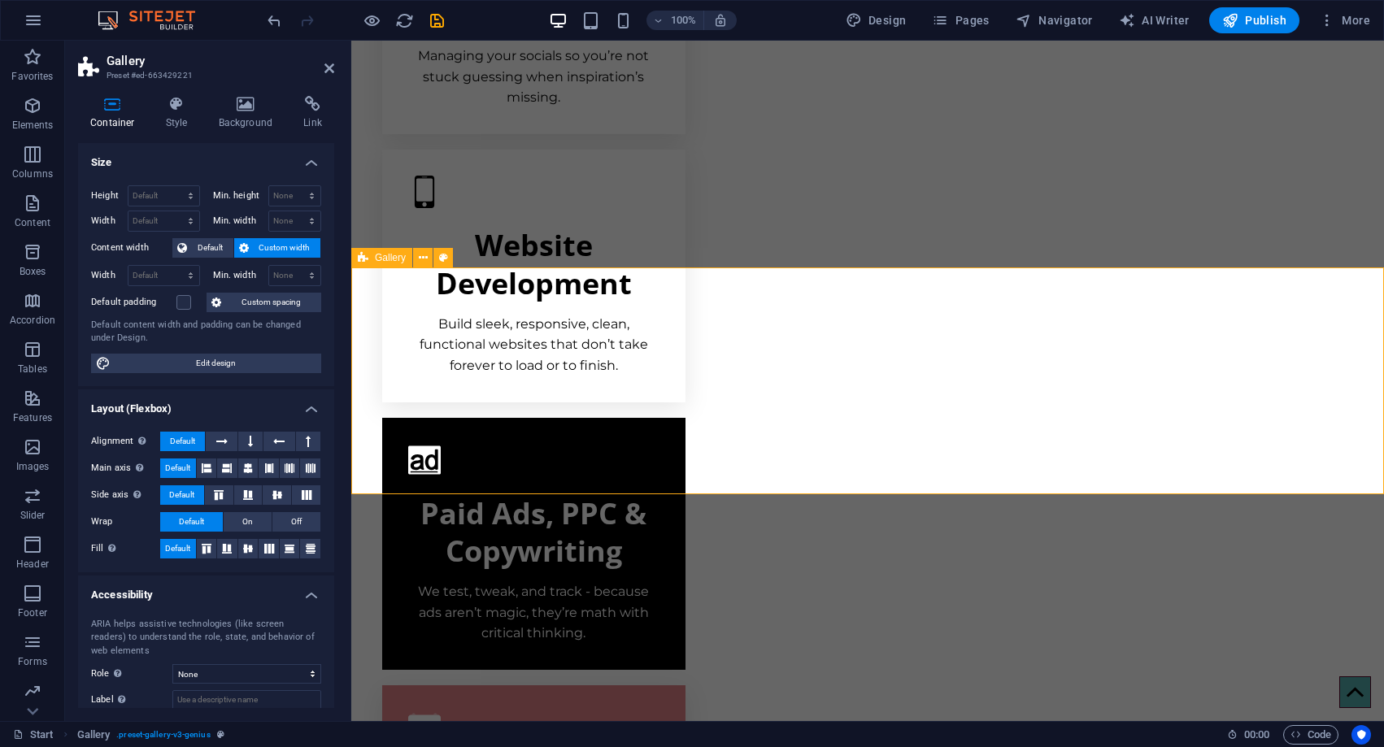
click at [303, 113] on h4 "Link" at bounding box center [312, 113] width 43 height 34
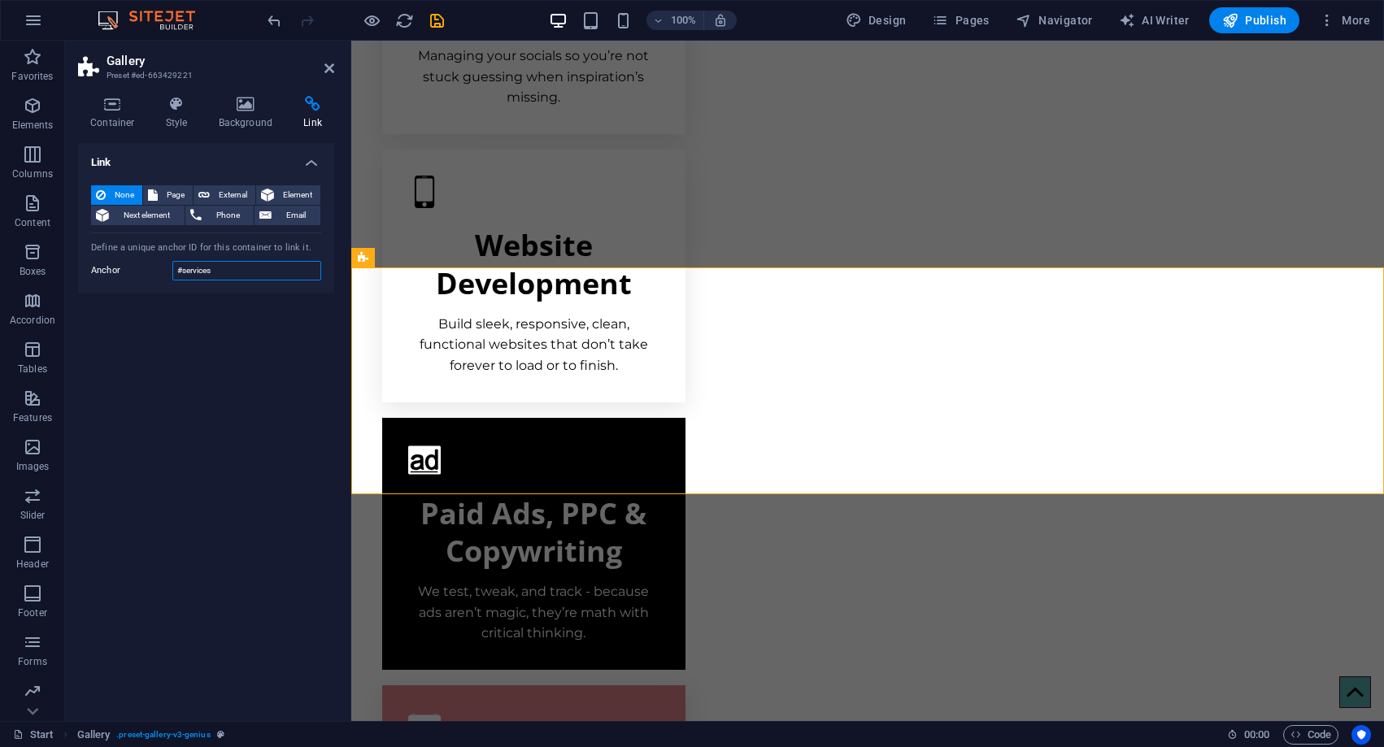
drag, startPoint x: 250, startPoint y: 272, endPoint x: 102, endPoint y: 259, distance: 148.6
click at [172, 261] on input "#services" at bounding box center [246, 271] width 149 height 20
click at [114, 107] on icon at bounding box center [112, 104] width 69 height 16
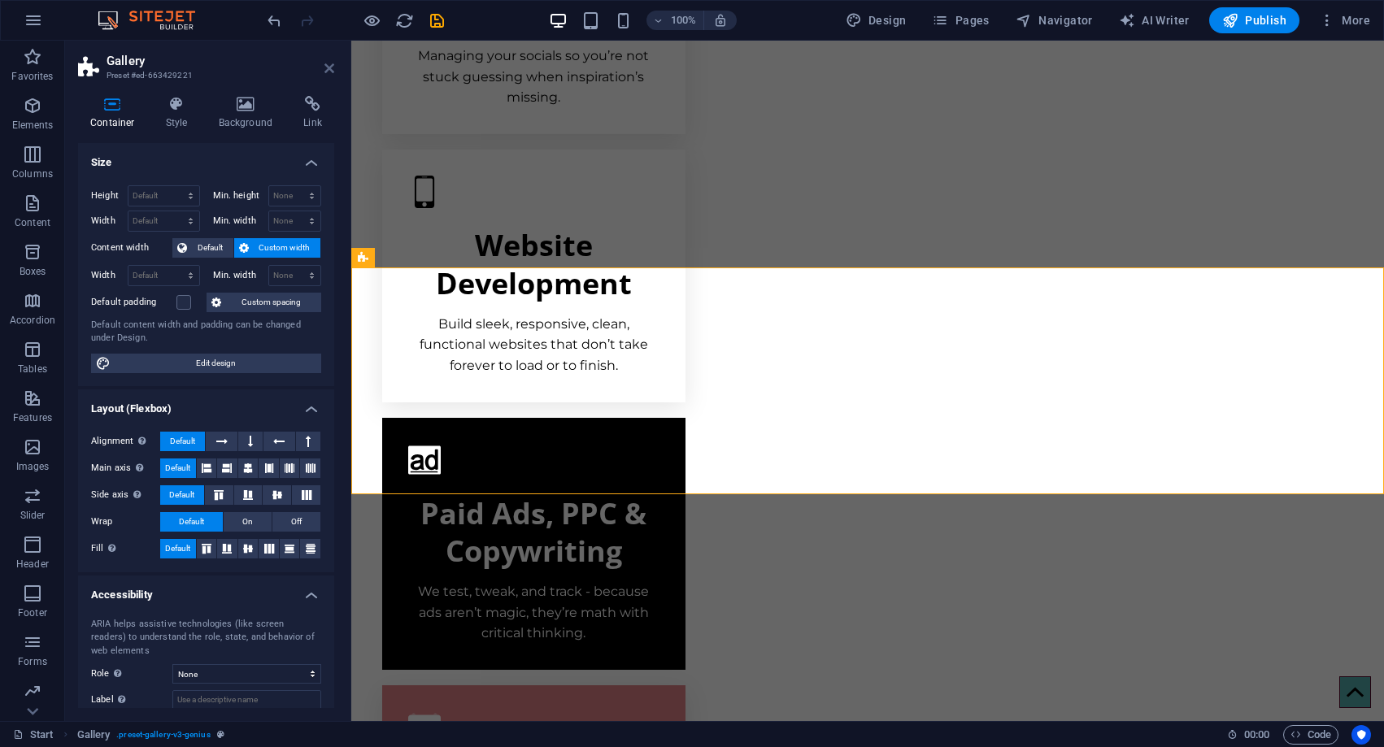
click at [329, 71] on icon at bounding box center [329, 68] width 10 height 13
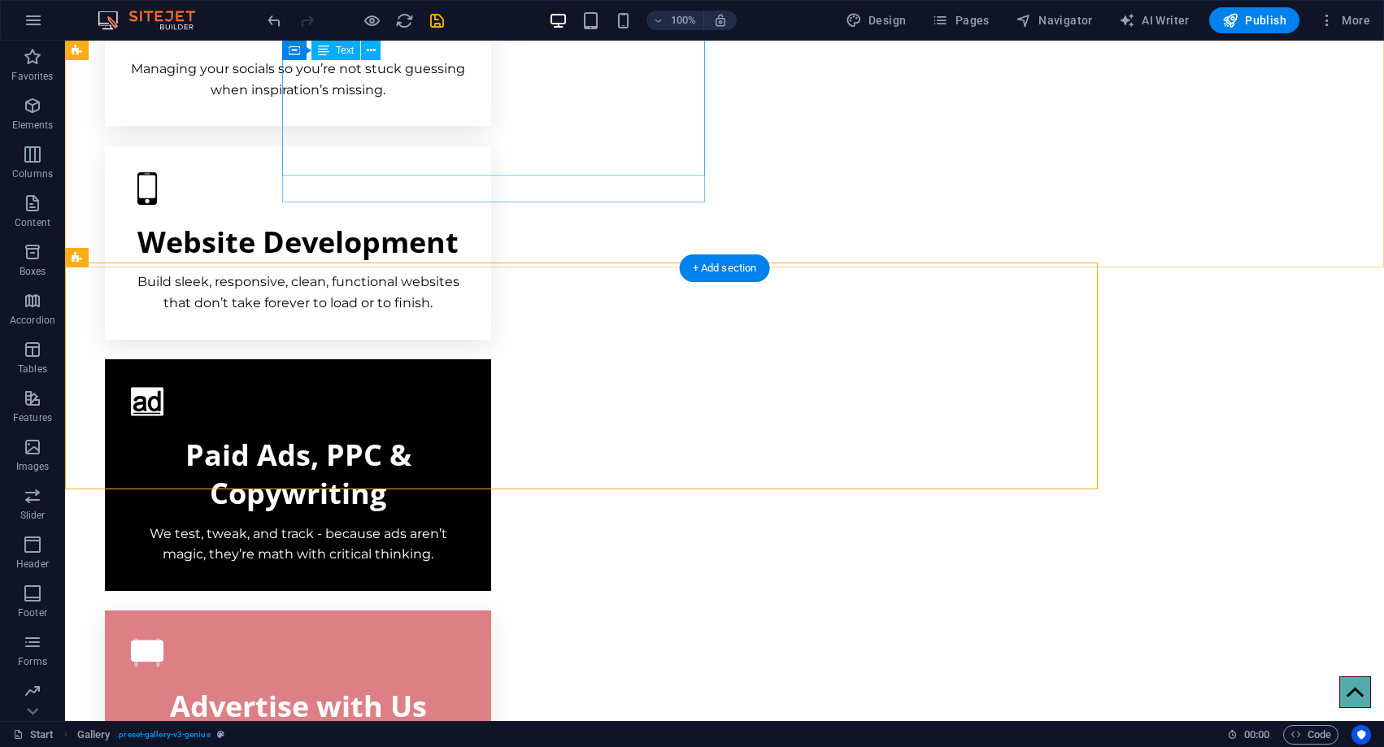
scroll to position [1339, 0]
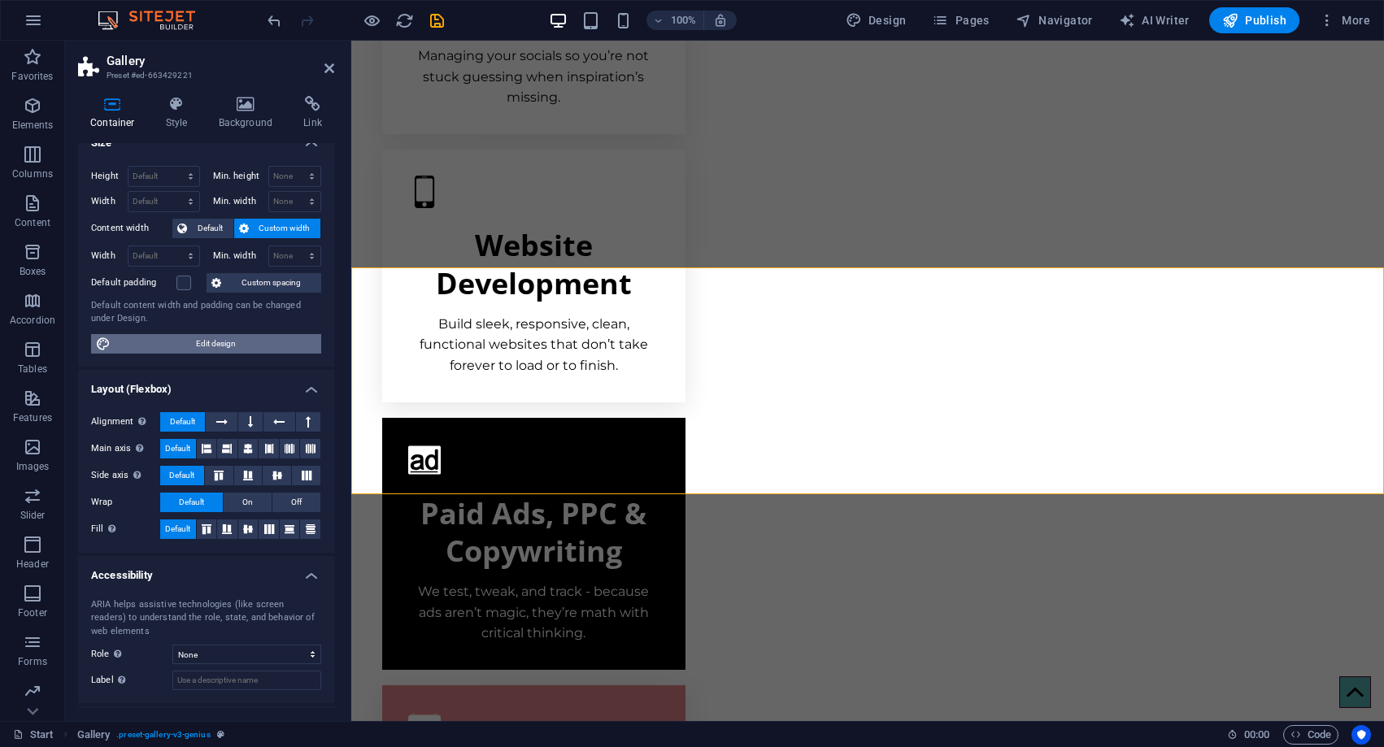
scroll to position [0, 0]
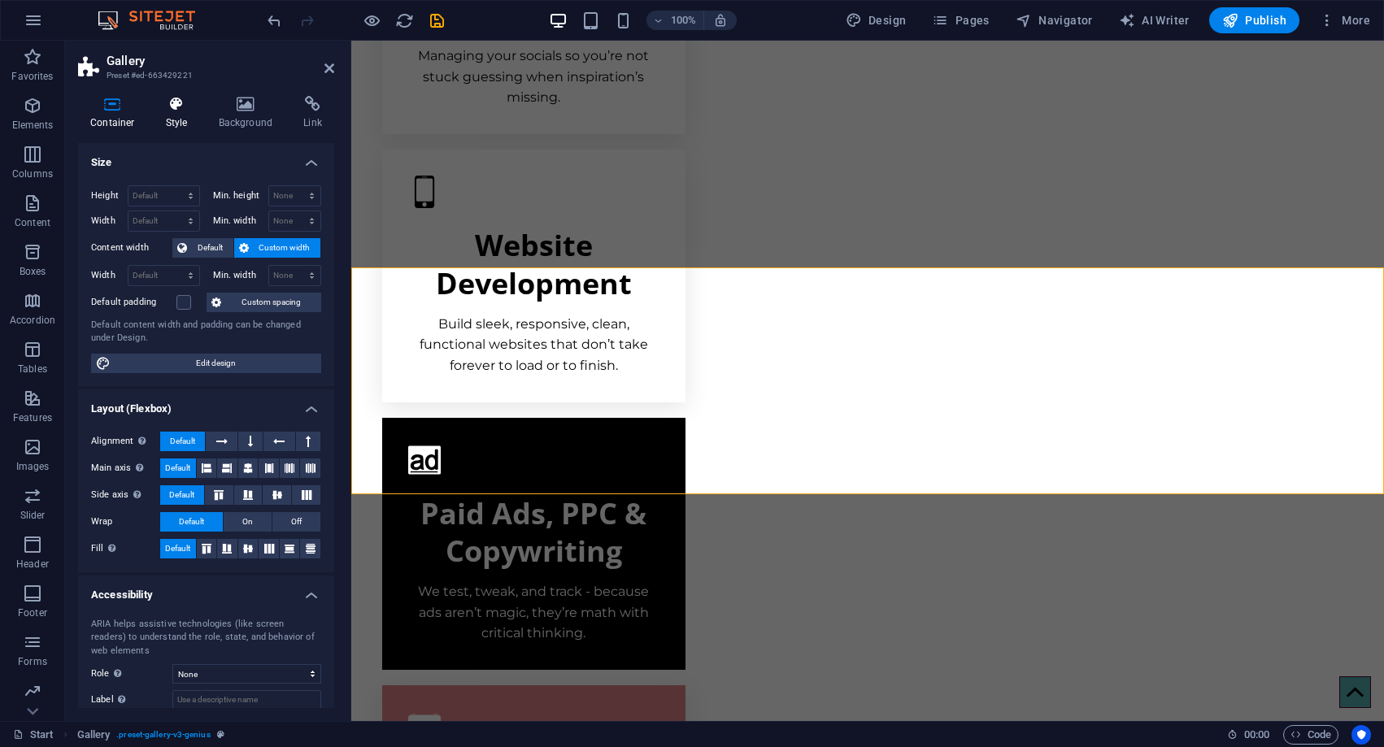
click at [168, 107] on icon at bounding box center [177, 104] width 46 height 16
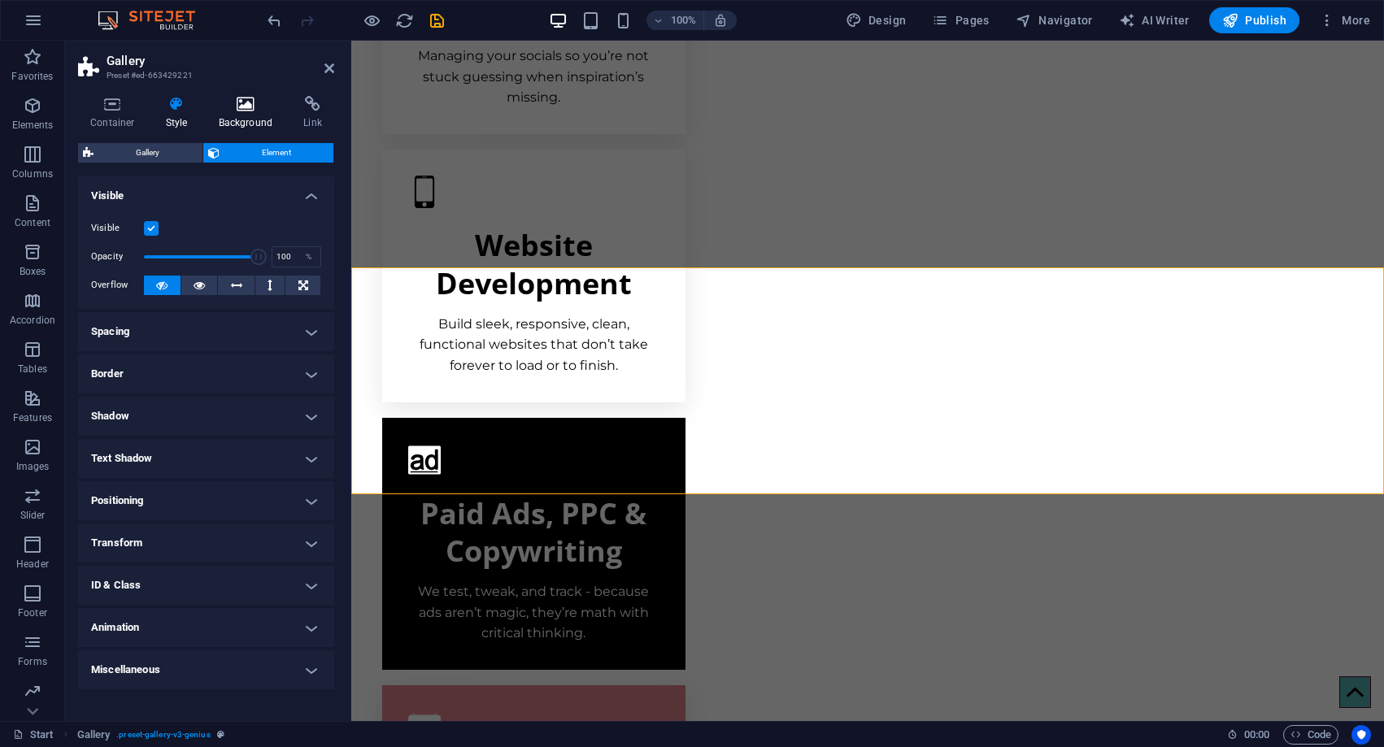
click at [232, 124] on h4 "Background" at bounding box center [249, 113] width 85 height 34
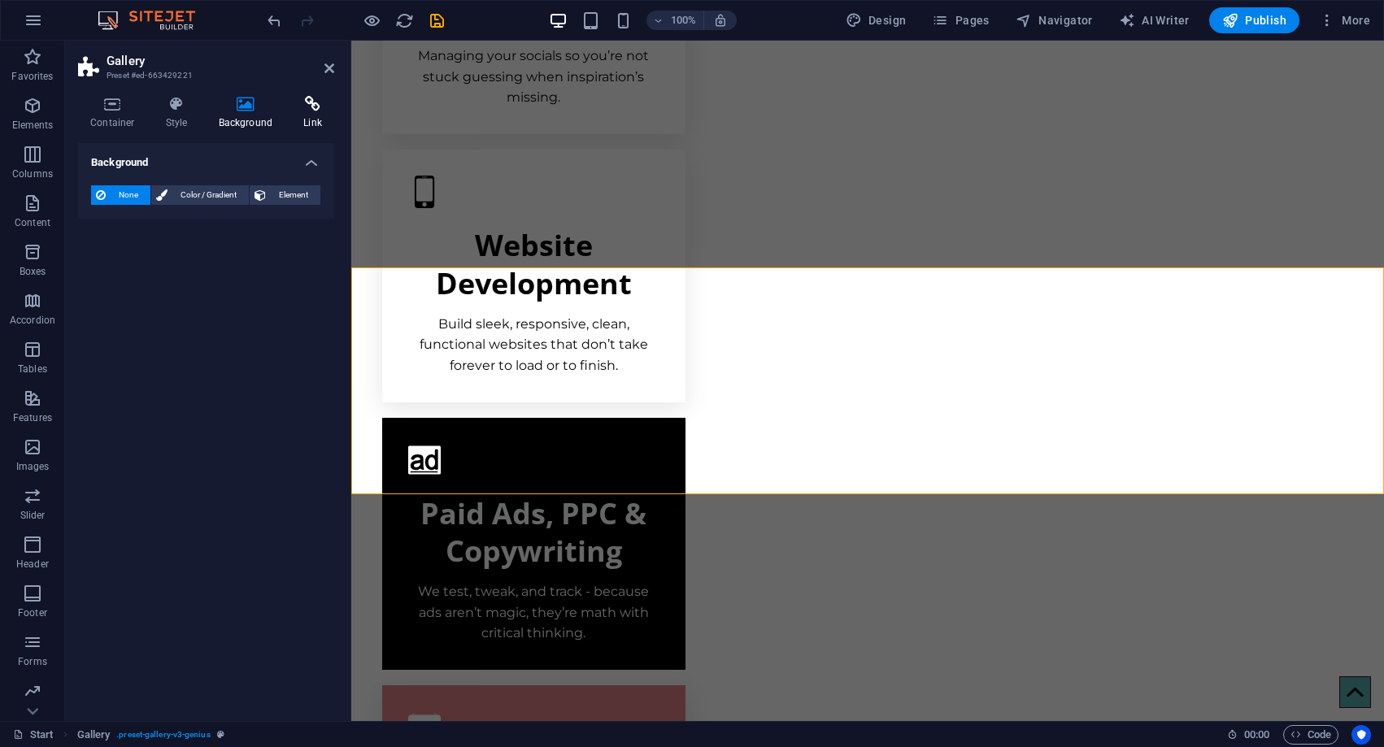
click at [298, 107] on icon at bounding box center [312, 104] width 43 height 16
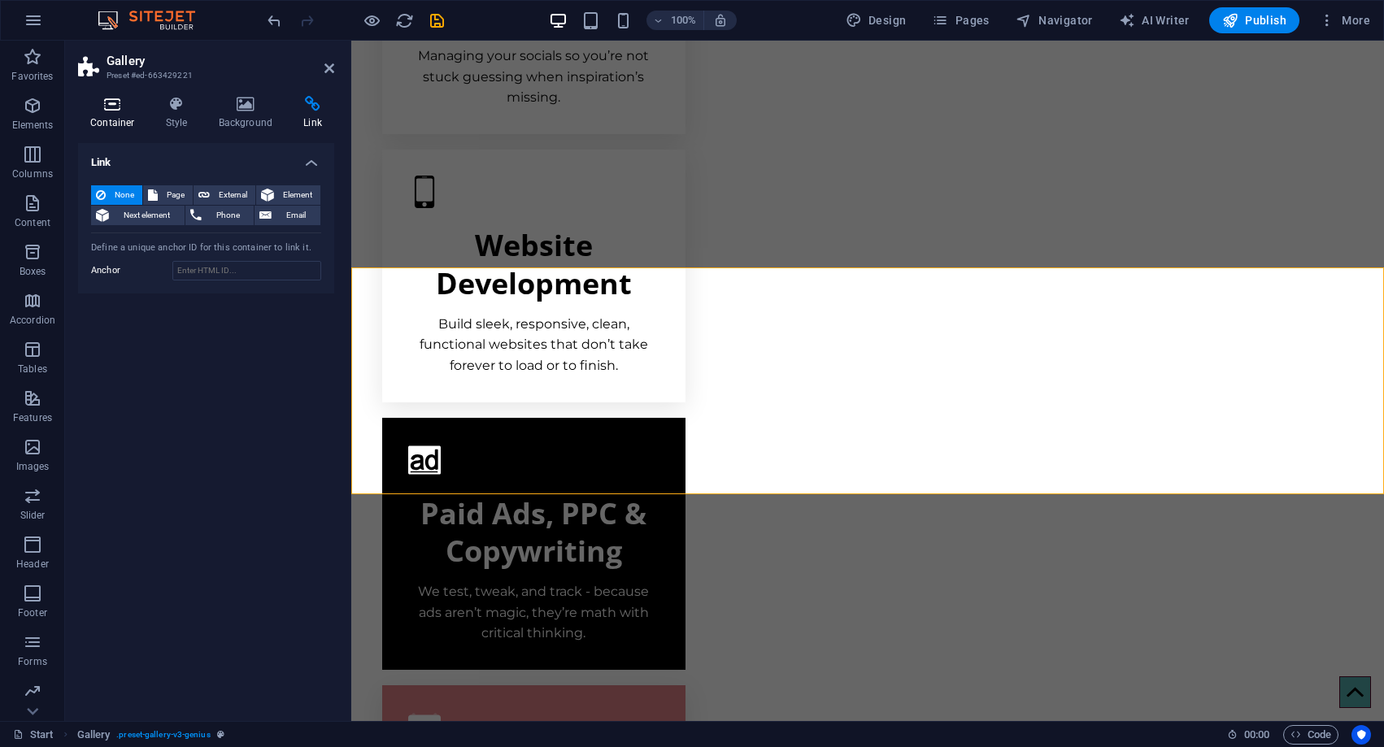
click at [111, 108] on icon at bounding box center [112, 104] width 69 height 16
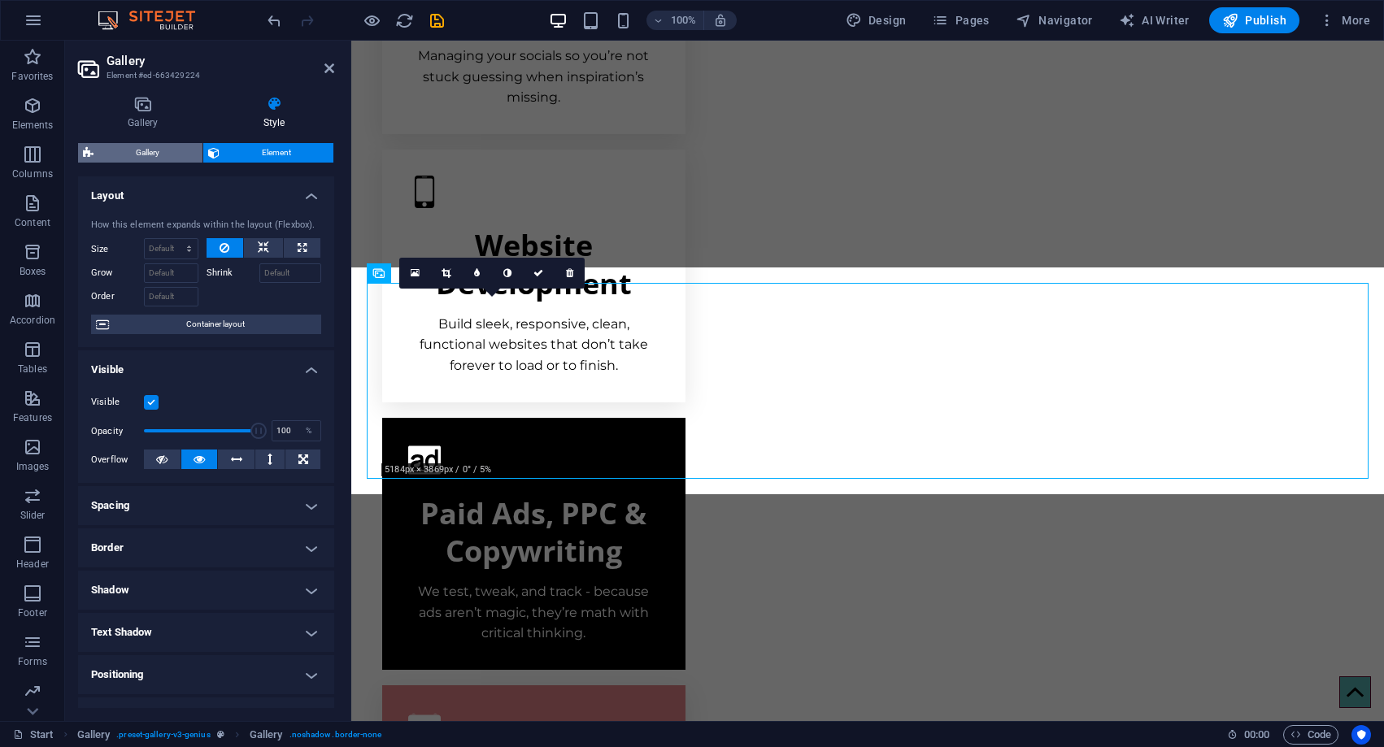
click at [126, 151] on span "Gallery" at bounding box center [147, 153] width 99 height 20
select select "vw"
select select "fade"
select select "px"
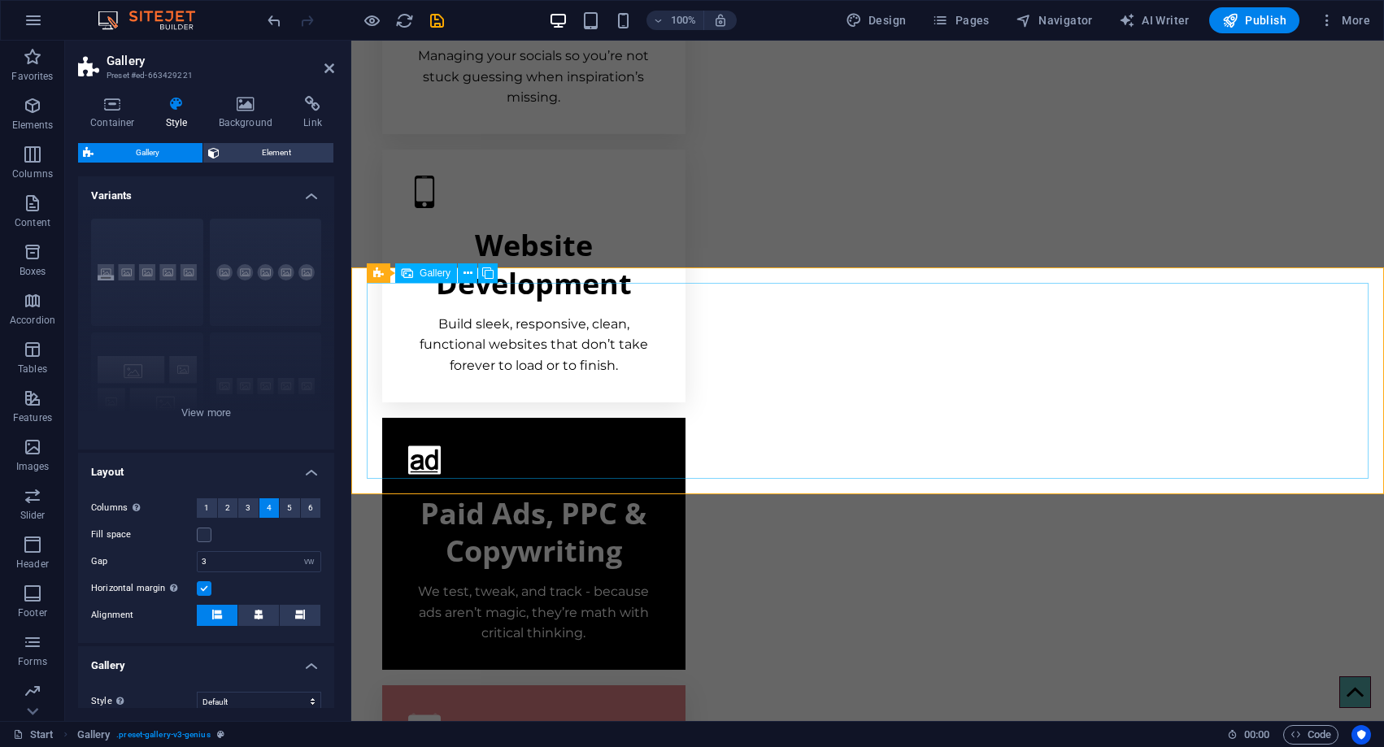
click at [469, 272] on icon at bounding box center [467, 273] width 9 height 17
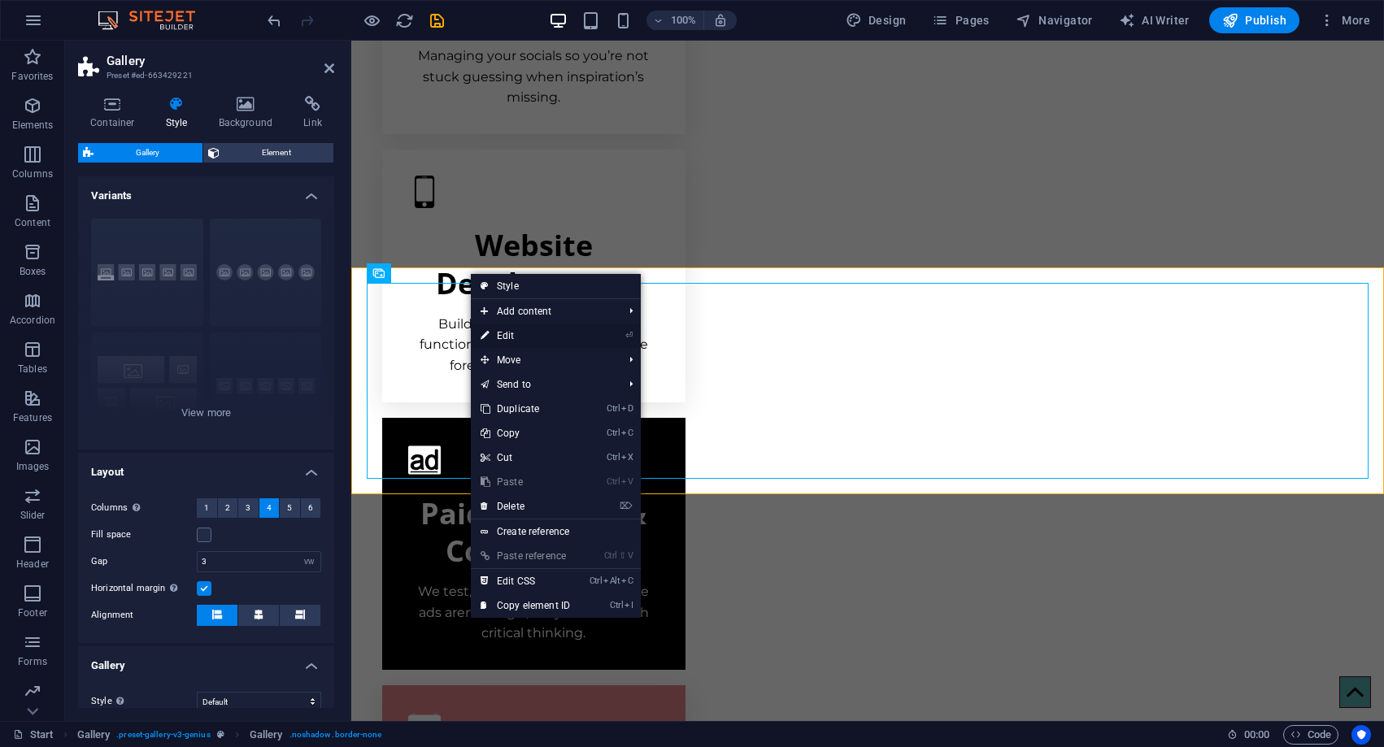
click at [507, 334] on link "⏎ Edit" at bounding box center [525, 336] width 109 height 24
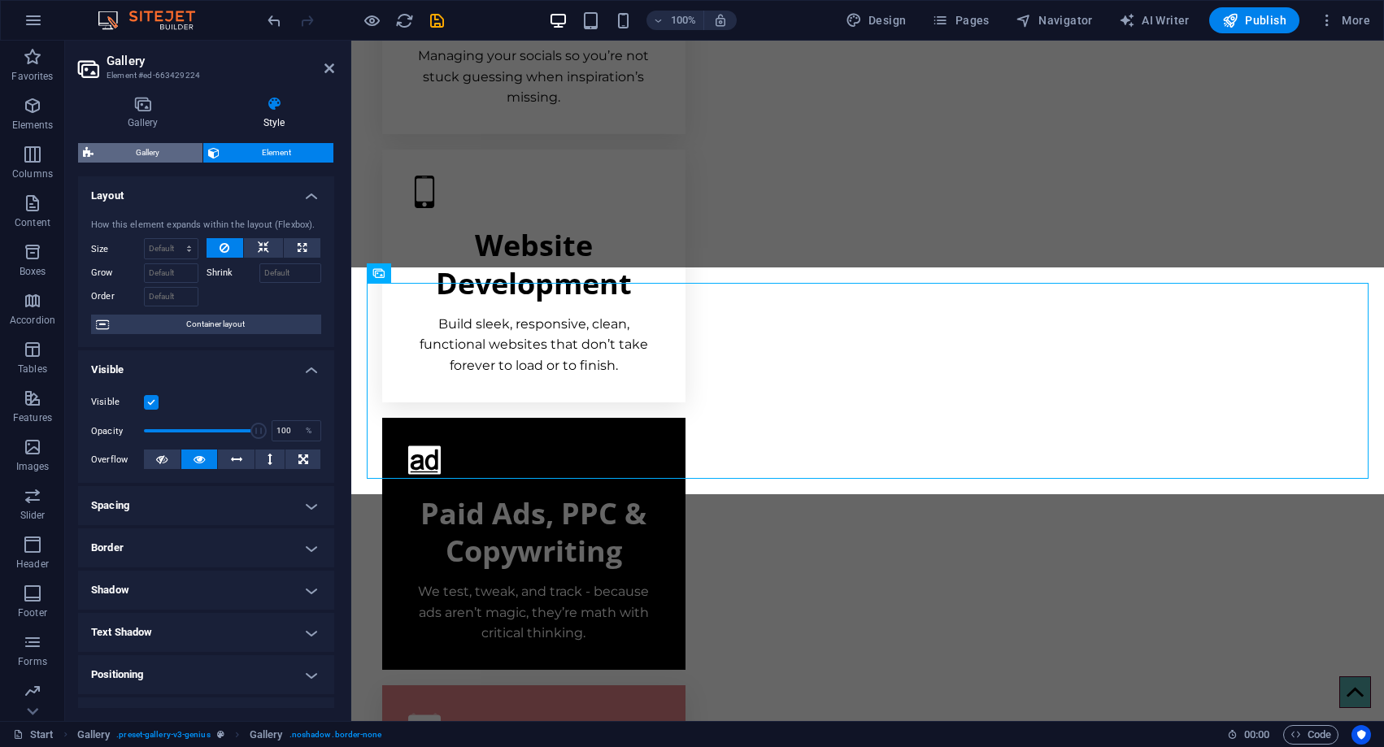
click at [158, 150] on span "Gallery" at bounding box center [147, 153] width 99 height 20
select select "vw"
select select "fade"
select select "px"
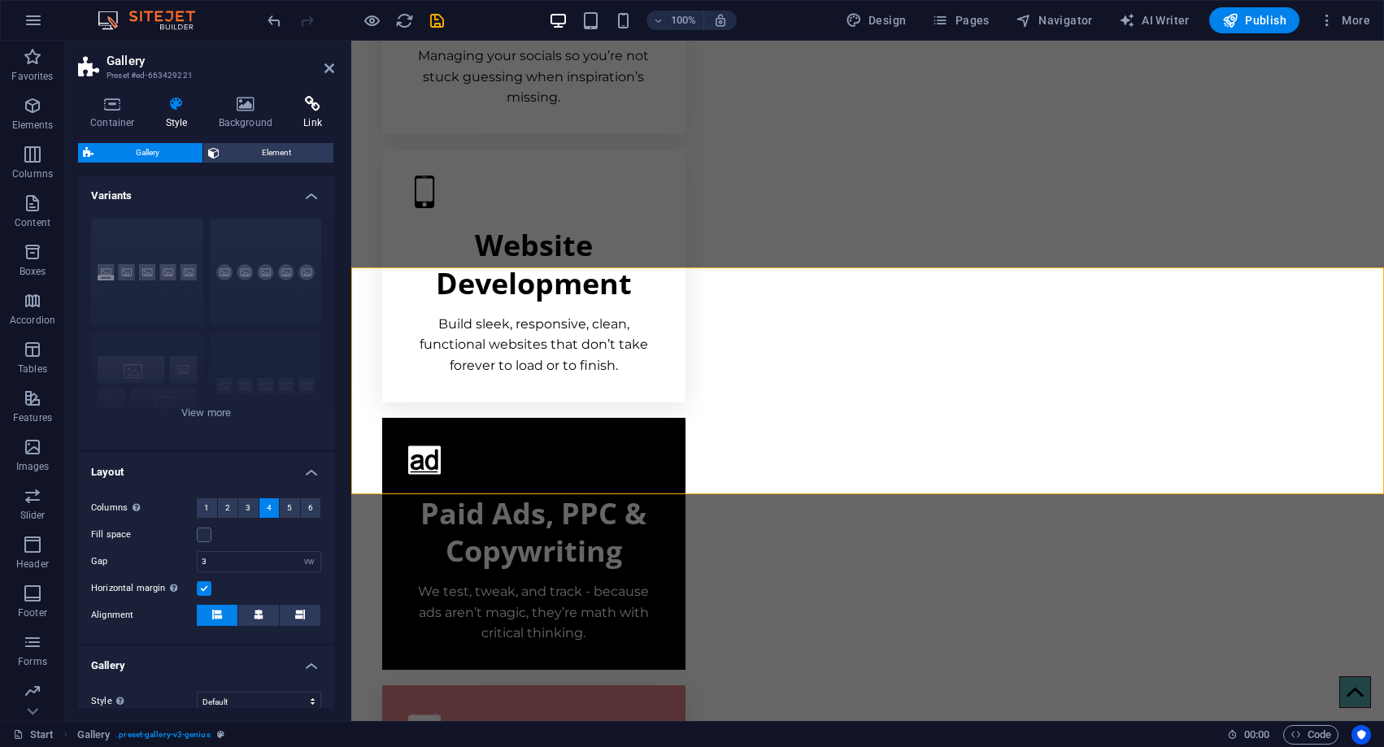
click at [328, 102] on icon at bounding box center [312, 104] width 43 height 16
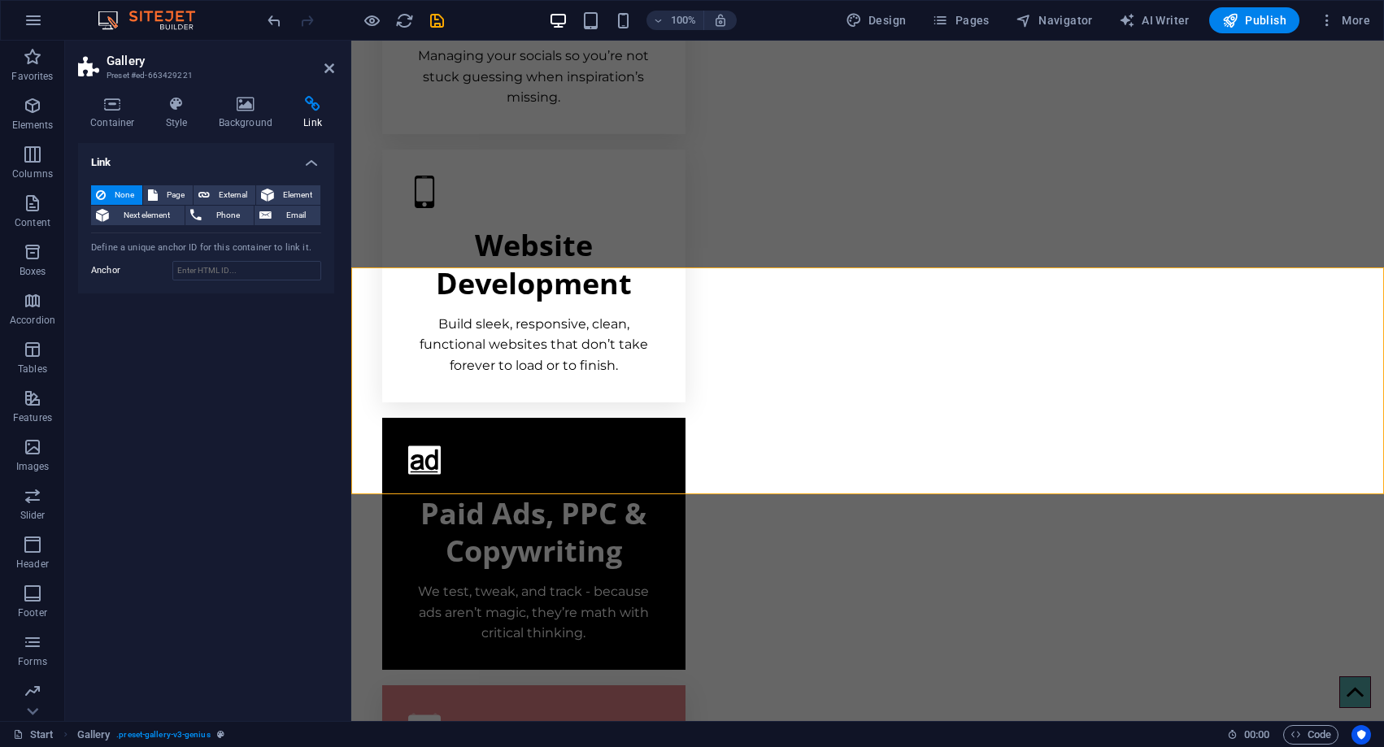
click at [116, 188] on span "None" at bounding box center [124, 195] width 27 height 20
click at [154, 188] on icon at bounding box center [153, 195] width 10 height 20
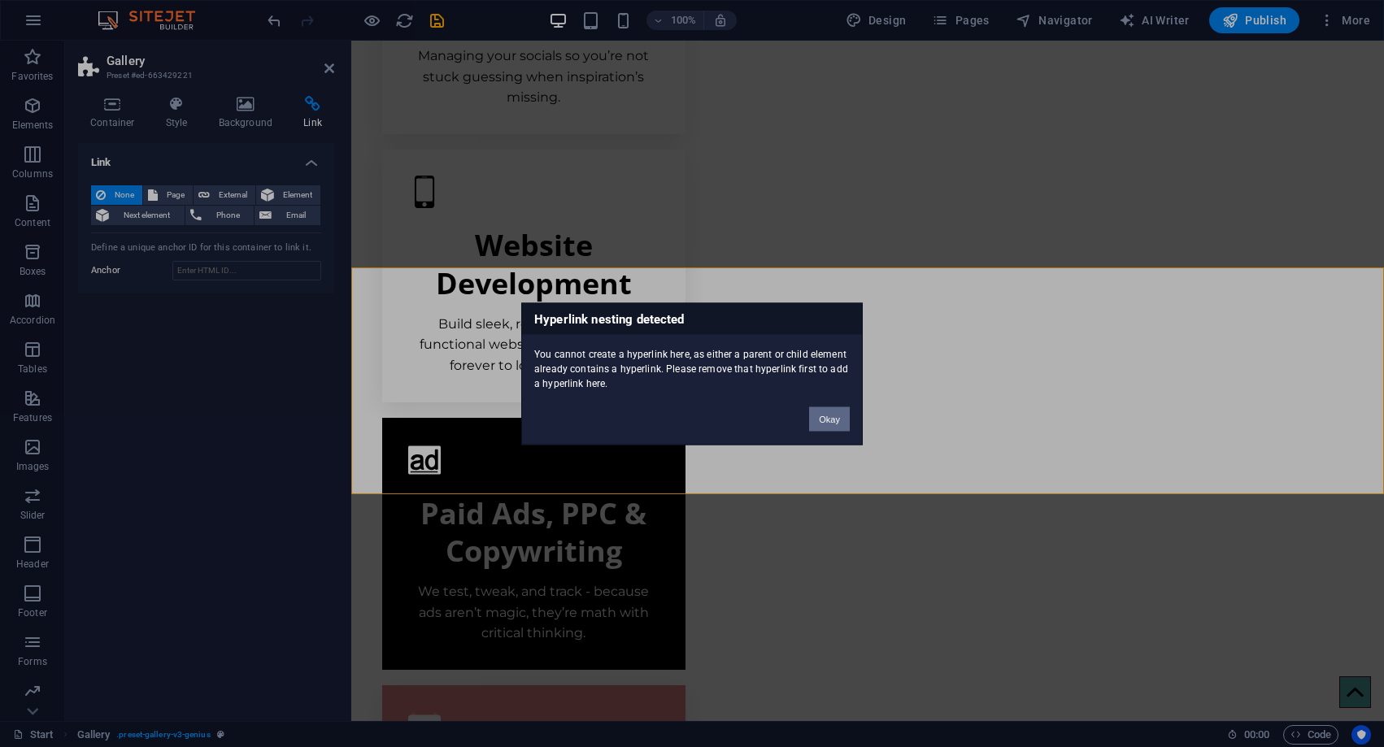
click at [834, 424] on button "Okay" at bounding box center [829, 419] width 41 height 24
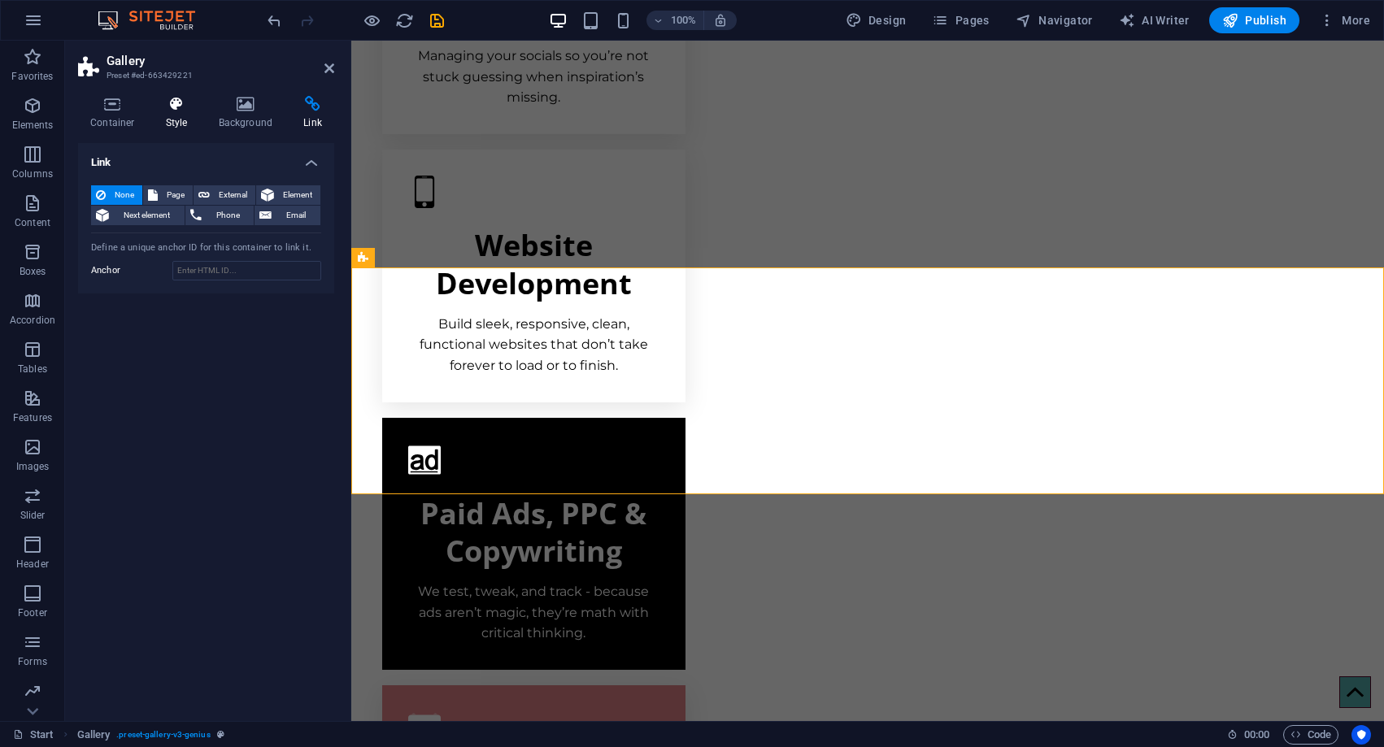
click at [186, 124] on h4 "Style" at bounding box center [180, 113] width 53 height 34
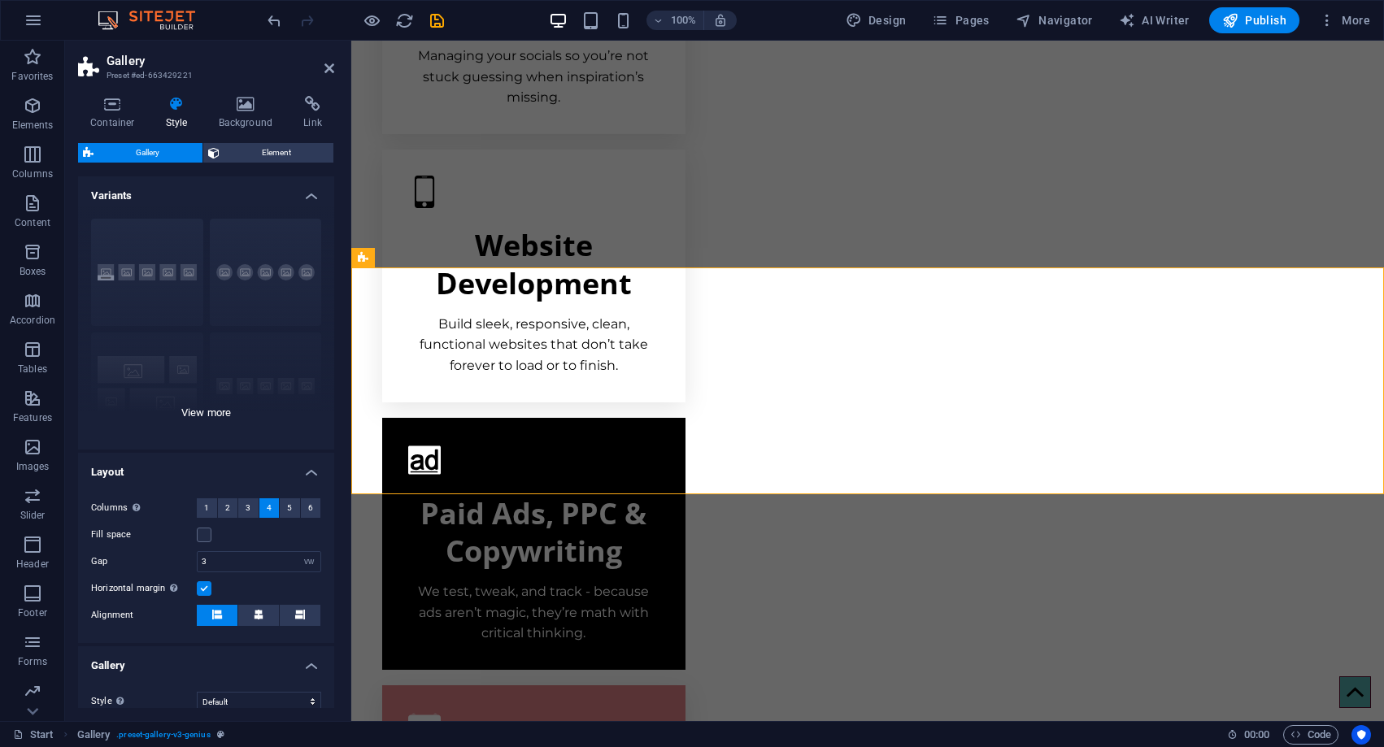
click at [212, 409] on div "Captions Circle Collage Default Grid Grid shifted" at bounding box center [206, 328] width 256 height 244
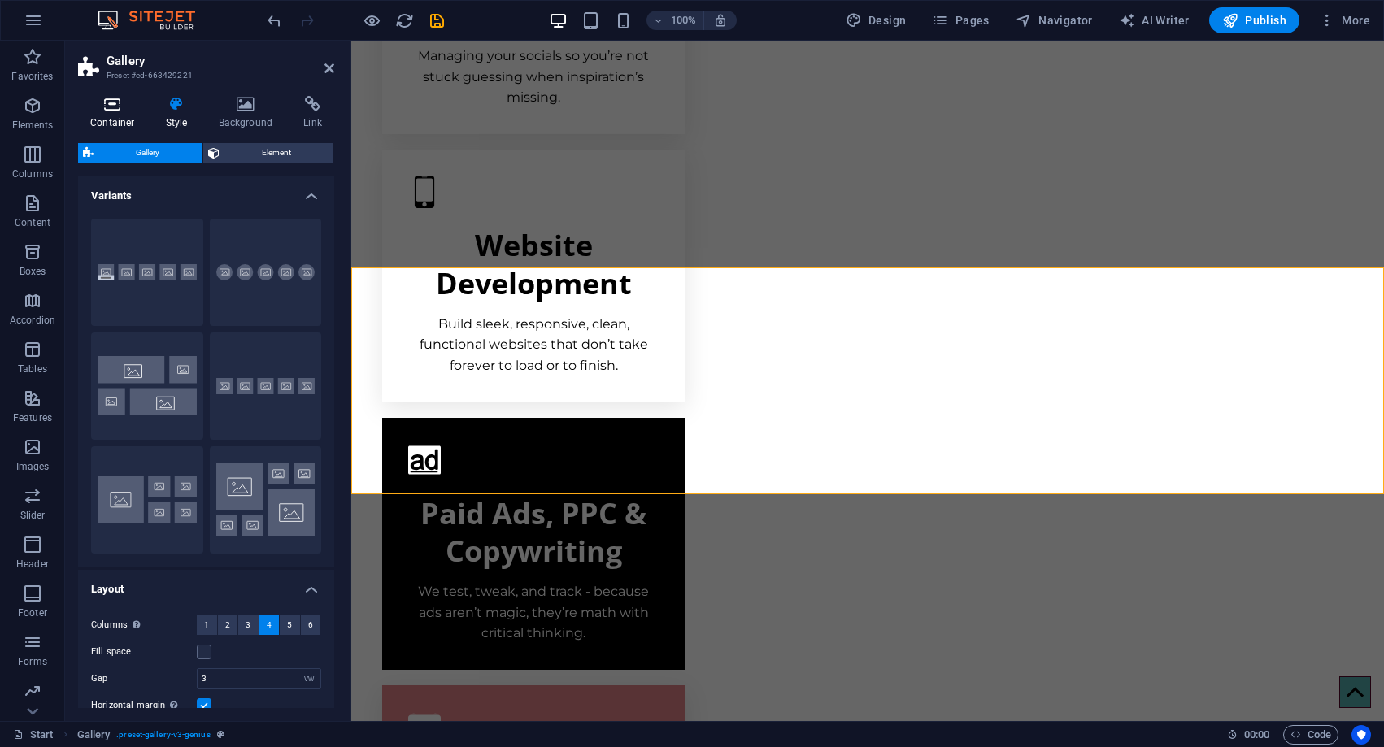
click at [107, 117] on h4 "Container" at bounding box center [116, 113] width 76 height 34
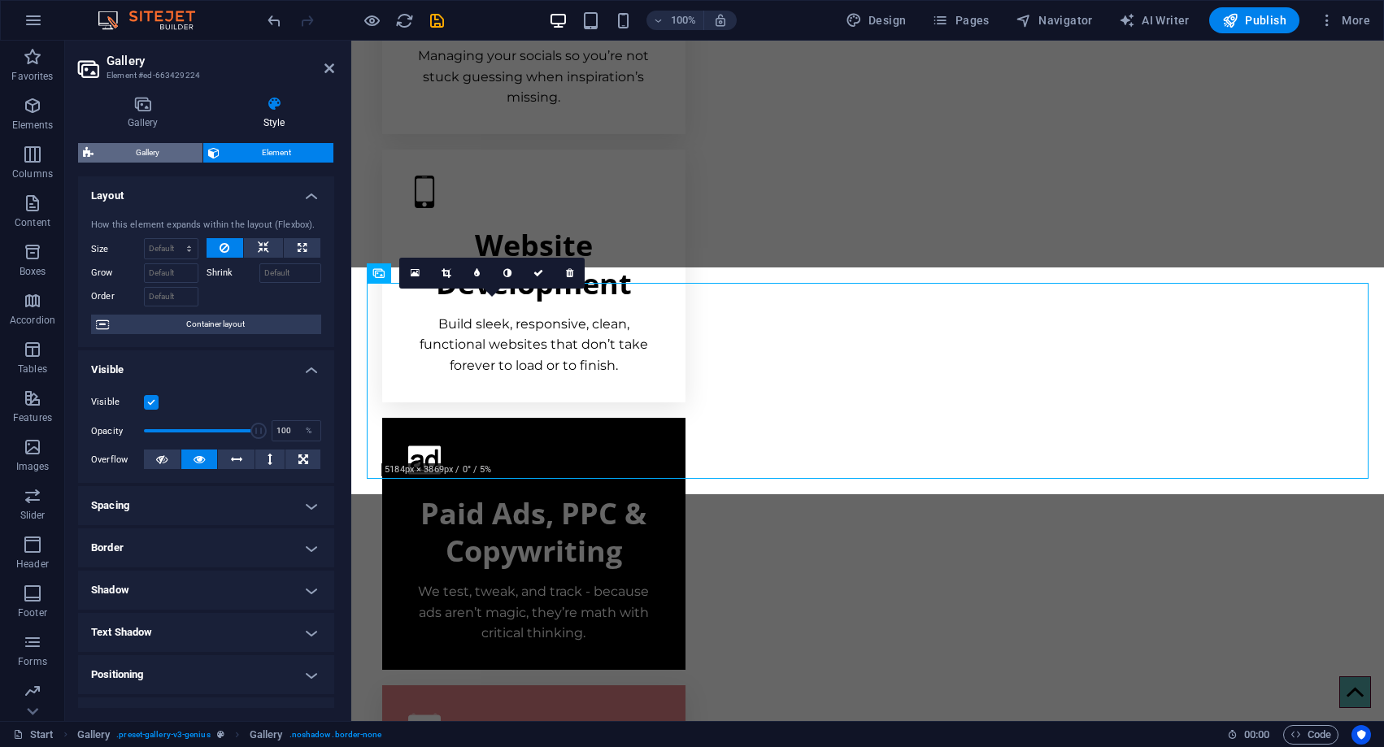
click at [134, 146] on span "Gallery" at bounding box center [147, 153] width 99 height 20
select select "vw"
select select "fade"
select select "px"
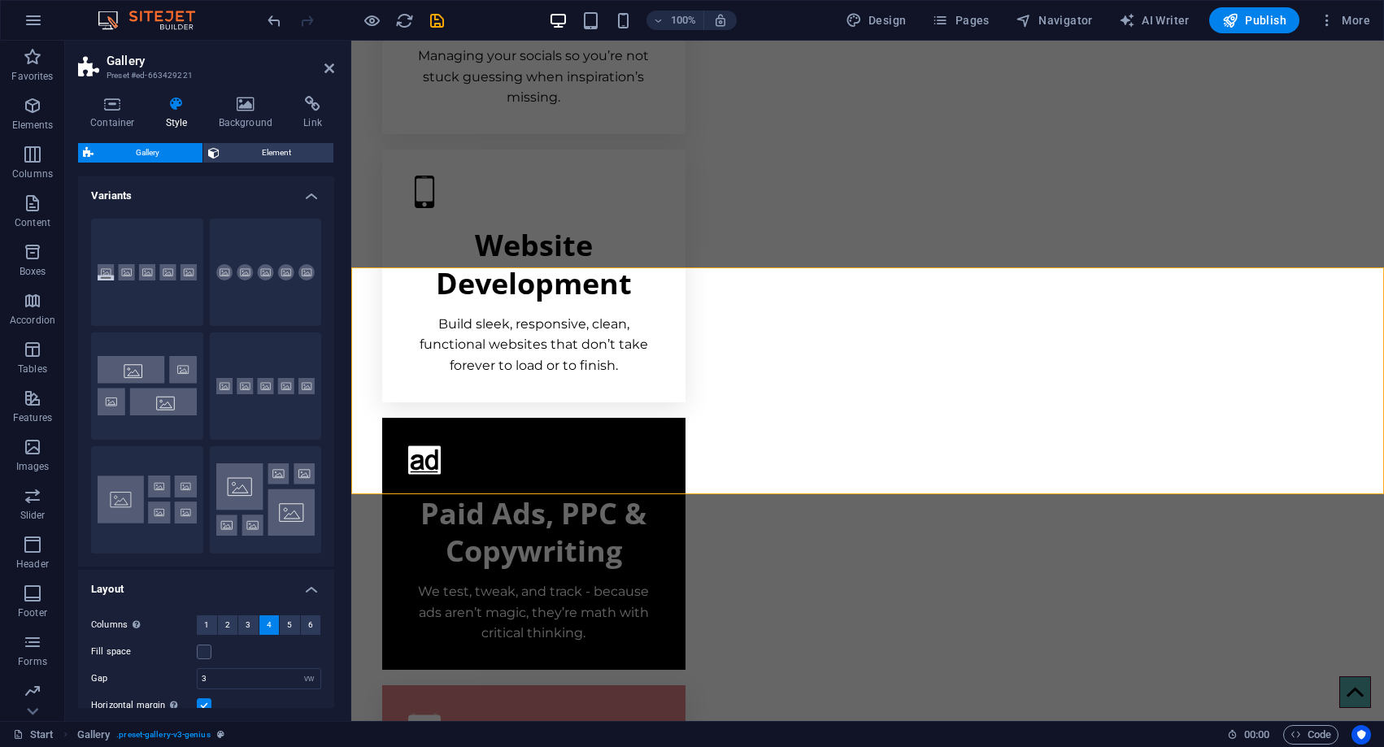
click at [317, 198] on h4 "Variants" at bounding box center [206, 190] width 256 height 29
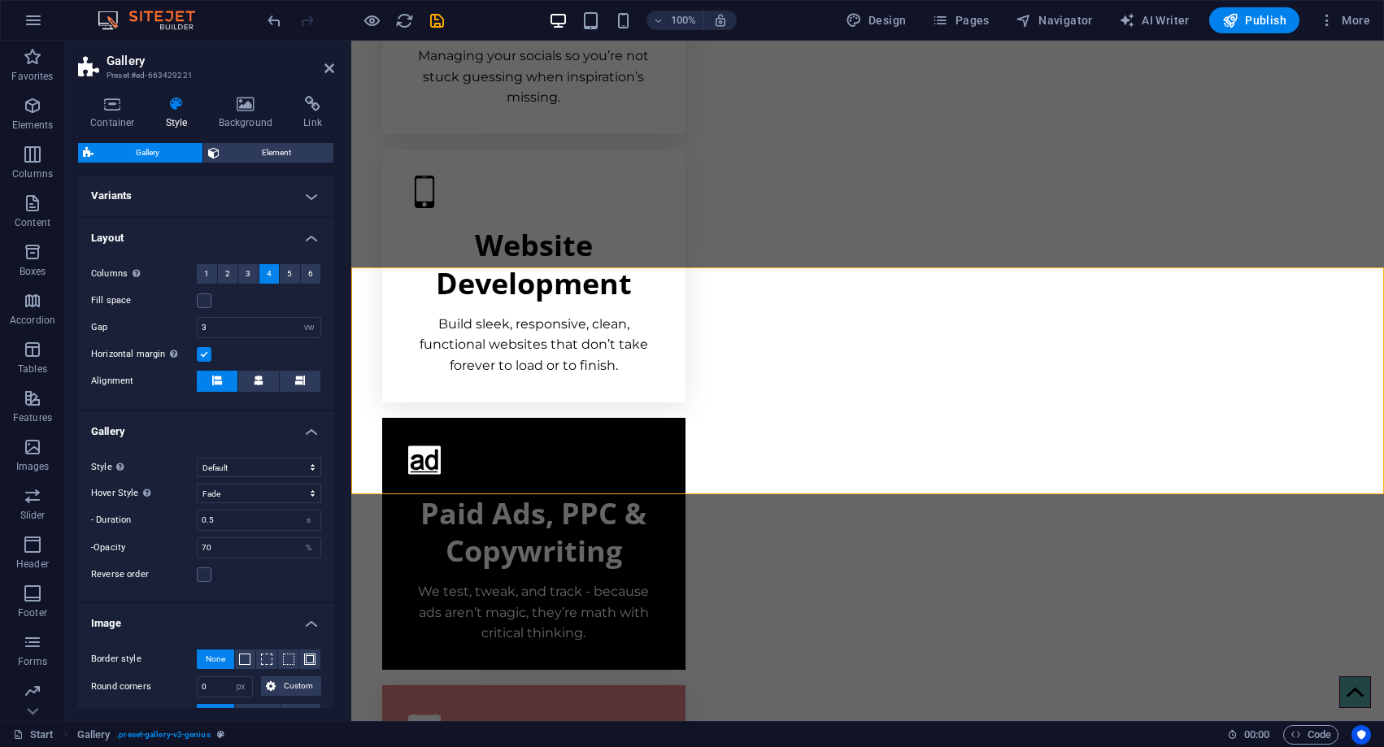
click at [303, 202] on h4 "Variants" at bounding box center [206, 195] width 256 height 39
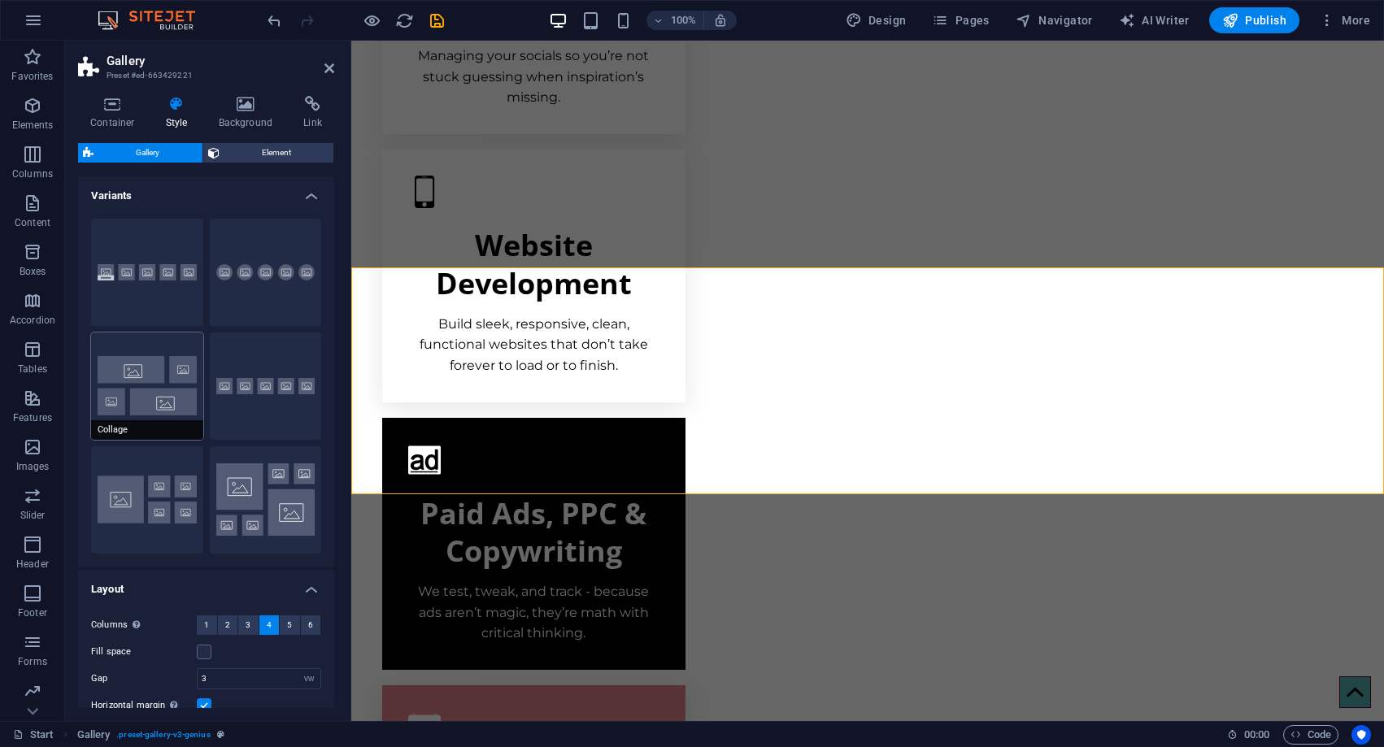
click at [188, 370] on button "Collage" at bounding box center [147, 386] width 112 height 107
type input "2"
select select "rem"
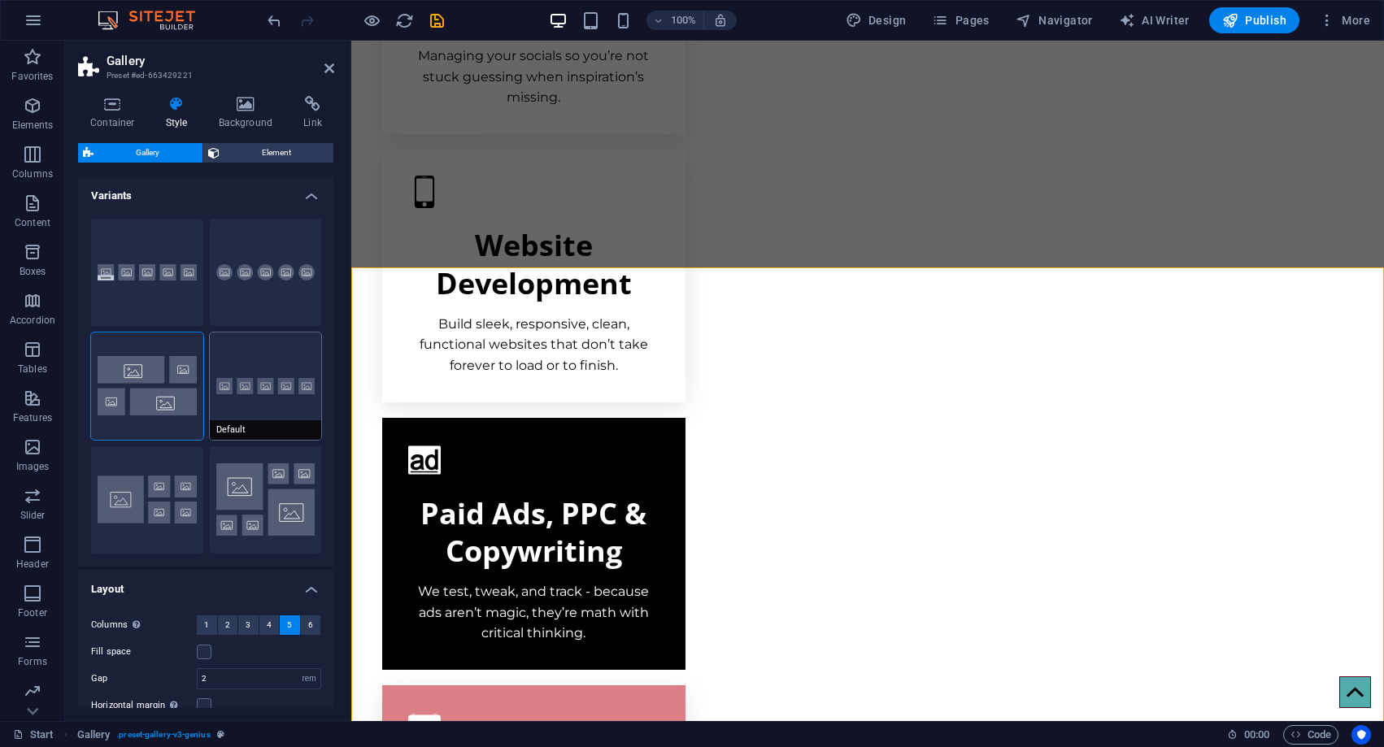
click at [252, 376] on button "Default" at bounding box center [266, 386] width 112 height 107
select select "default"
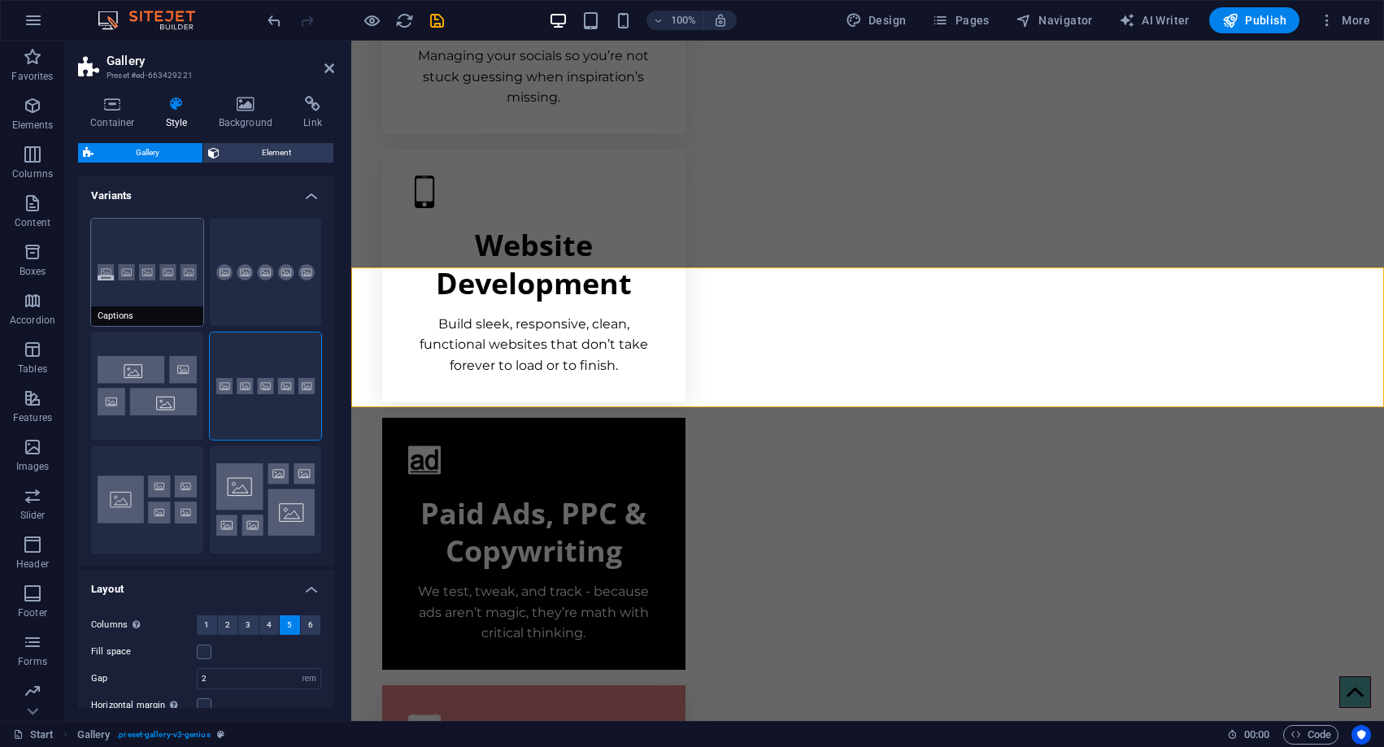
click at [146, 298] on button "Captions" at bounding box center [147, 272] width 112 height 107
click at [299, 298] on button "Circle" at bounding box center [266, 272] width 112 height 107
select select "zoom"
type input "100"
select select "%"
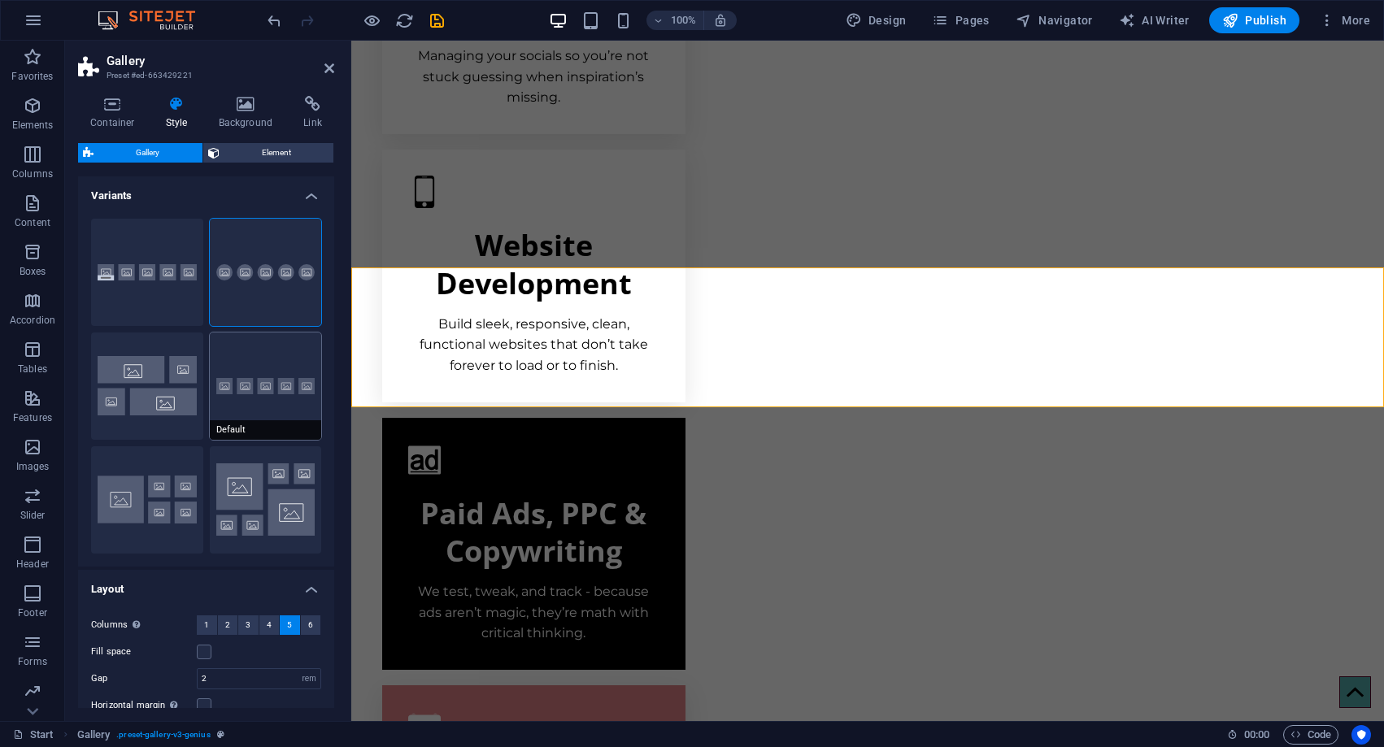
click at [288, 389] on button "Default" at bounding box center [266, 386] width 112 height 107
select select "fade"
type input "0"
select select "px"
click at [155, 293] on button "Captions" at bounding box center [147, 272] width 112 height 107
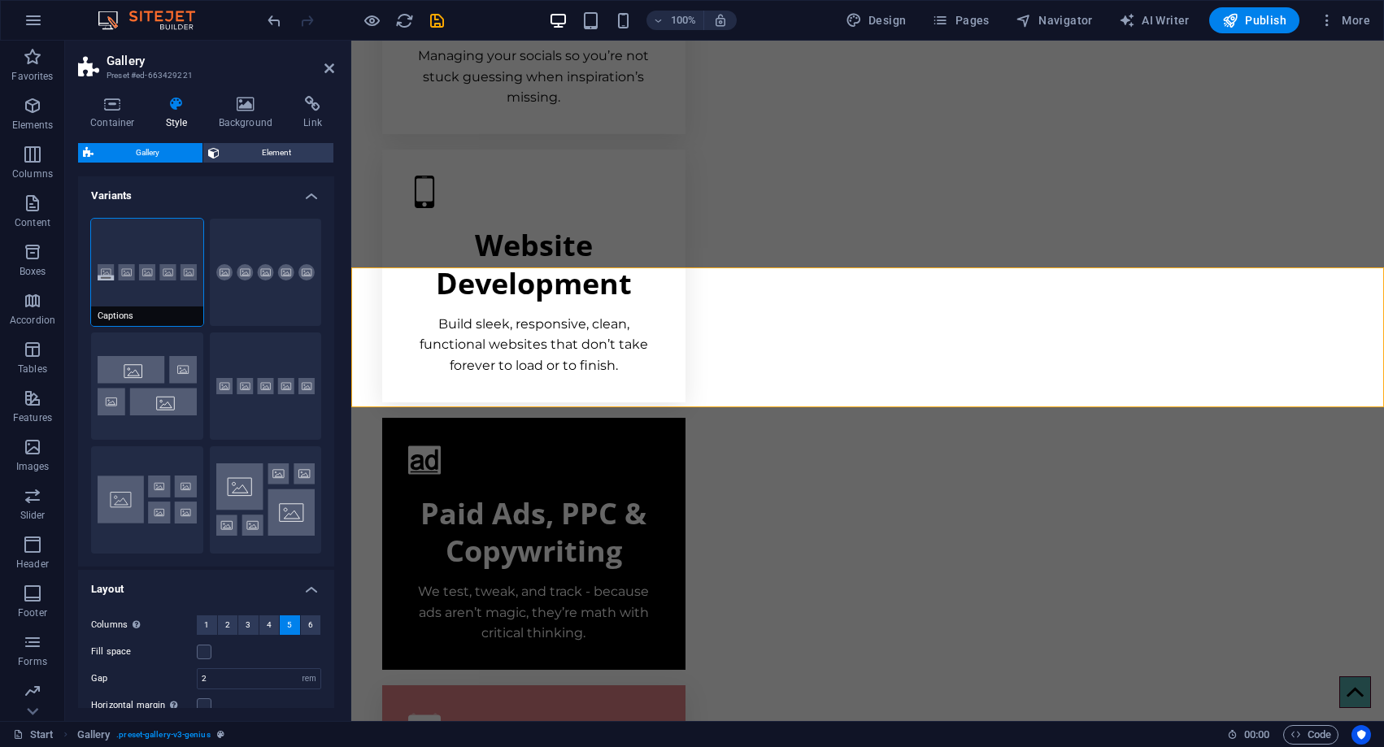
select select "captions"
